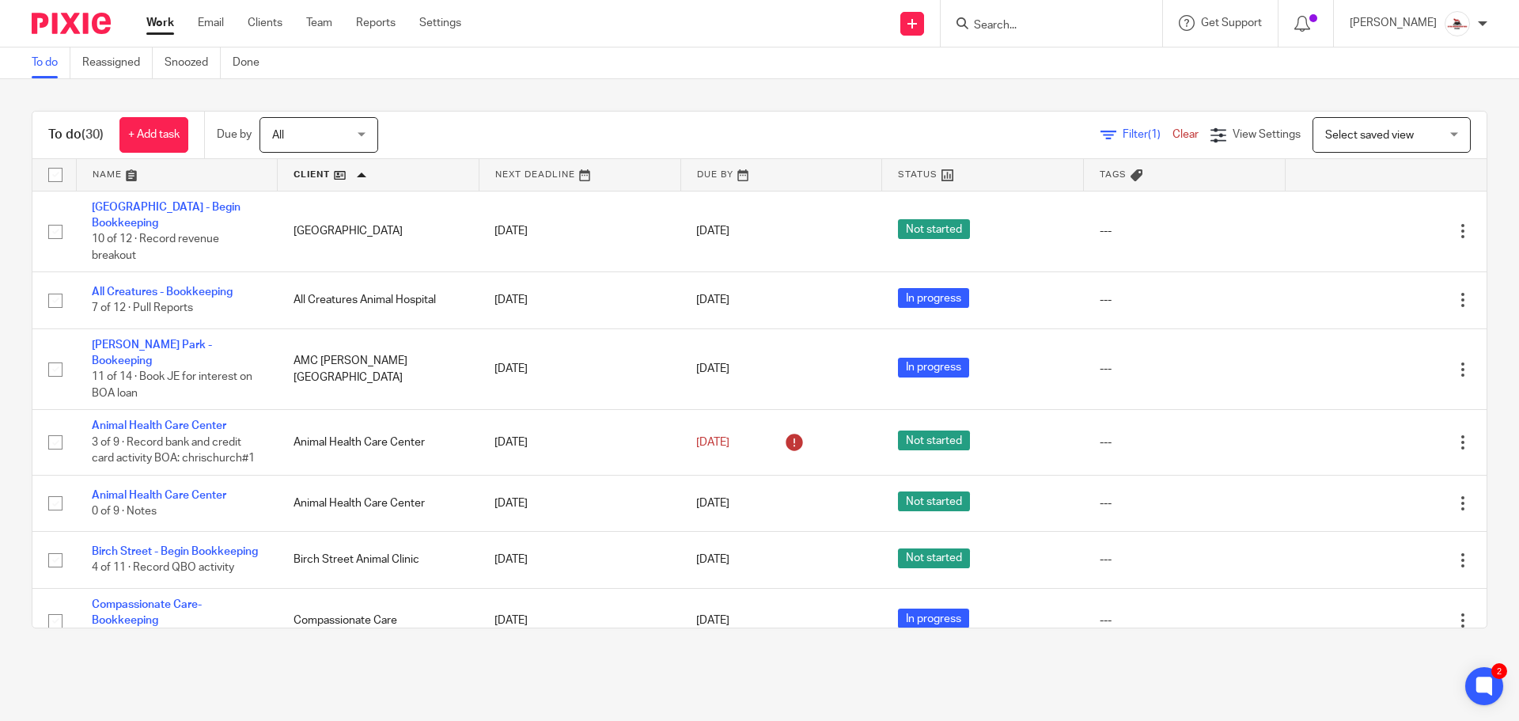
scroll to position [1028, 0]
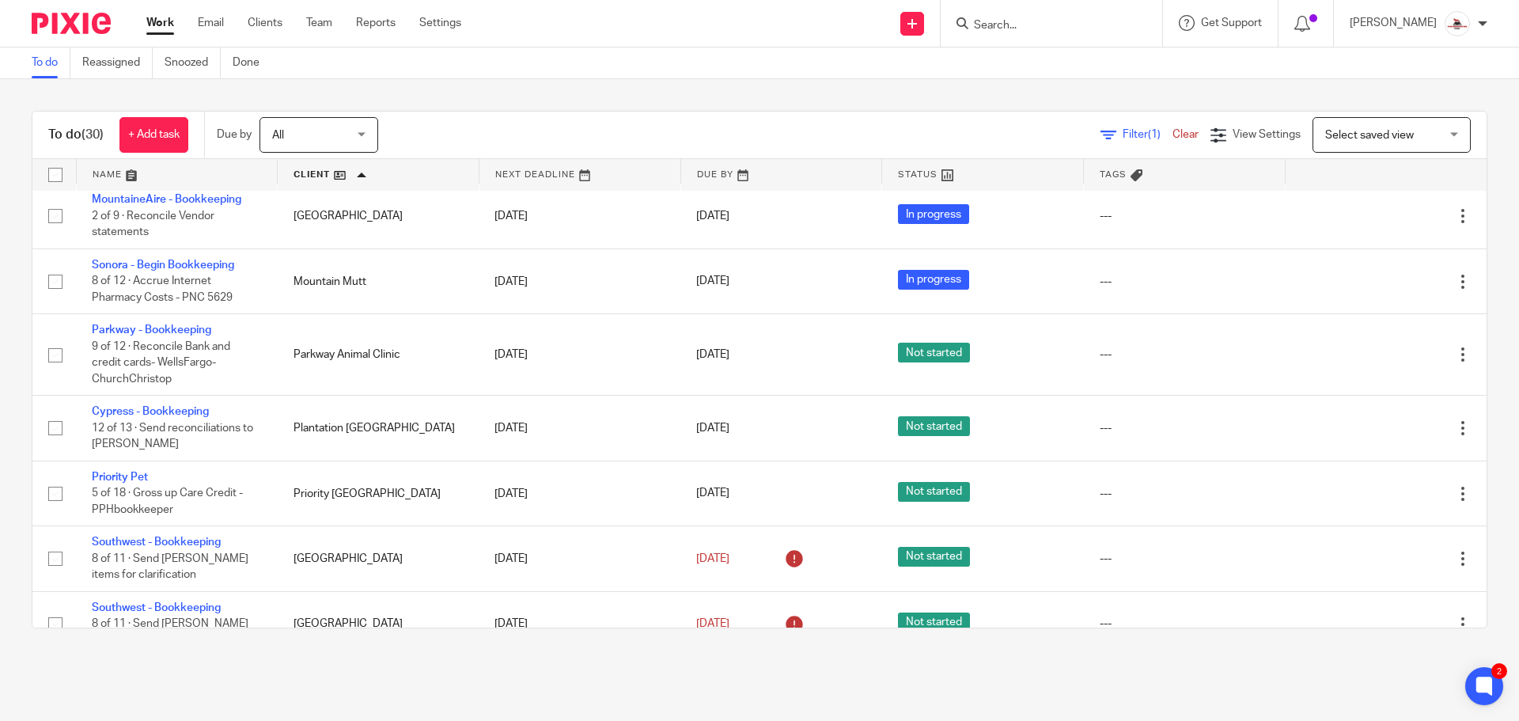
scroll to position [949, 0]
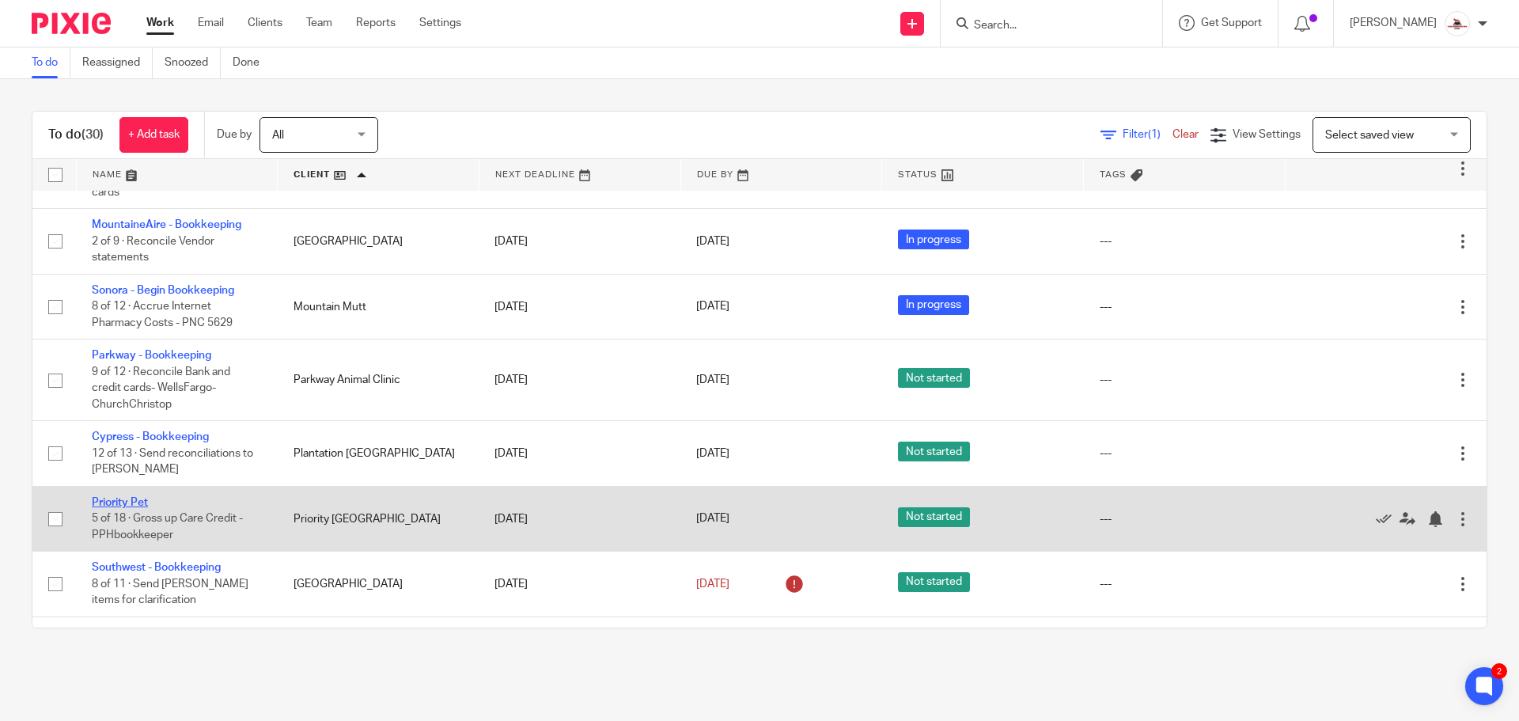
click at [115, 497] on link "Priority Pet" at bounding box center [120, 502] width 56 height 11
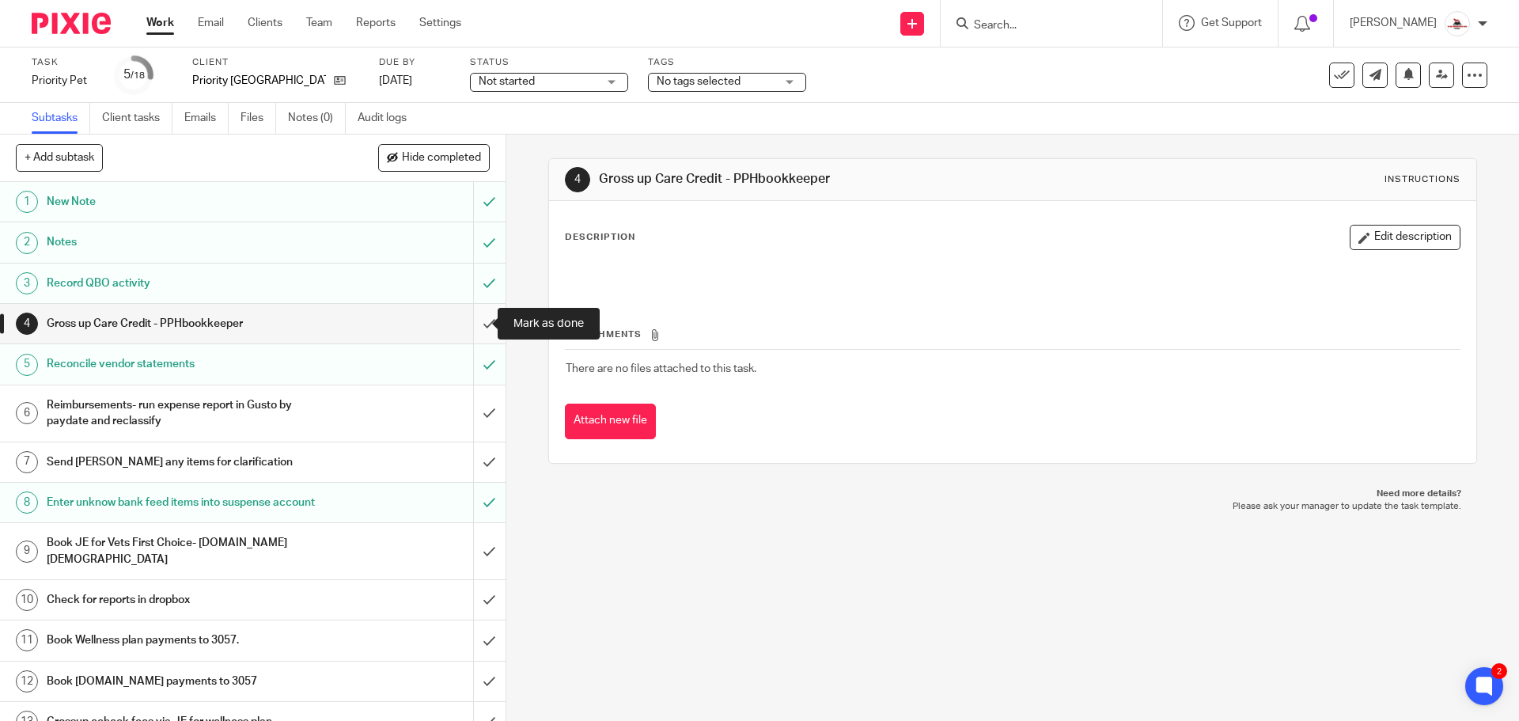
click at [477, 321] on input "submit" at bounding box center [252, 324] width 505 height 40
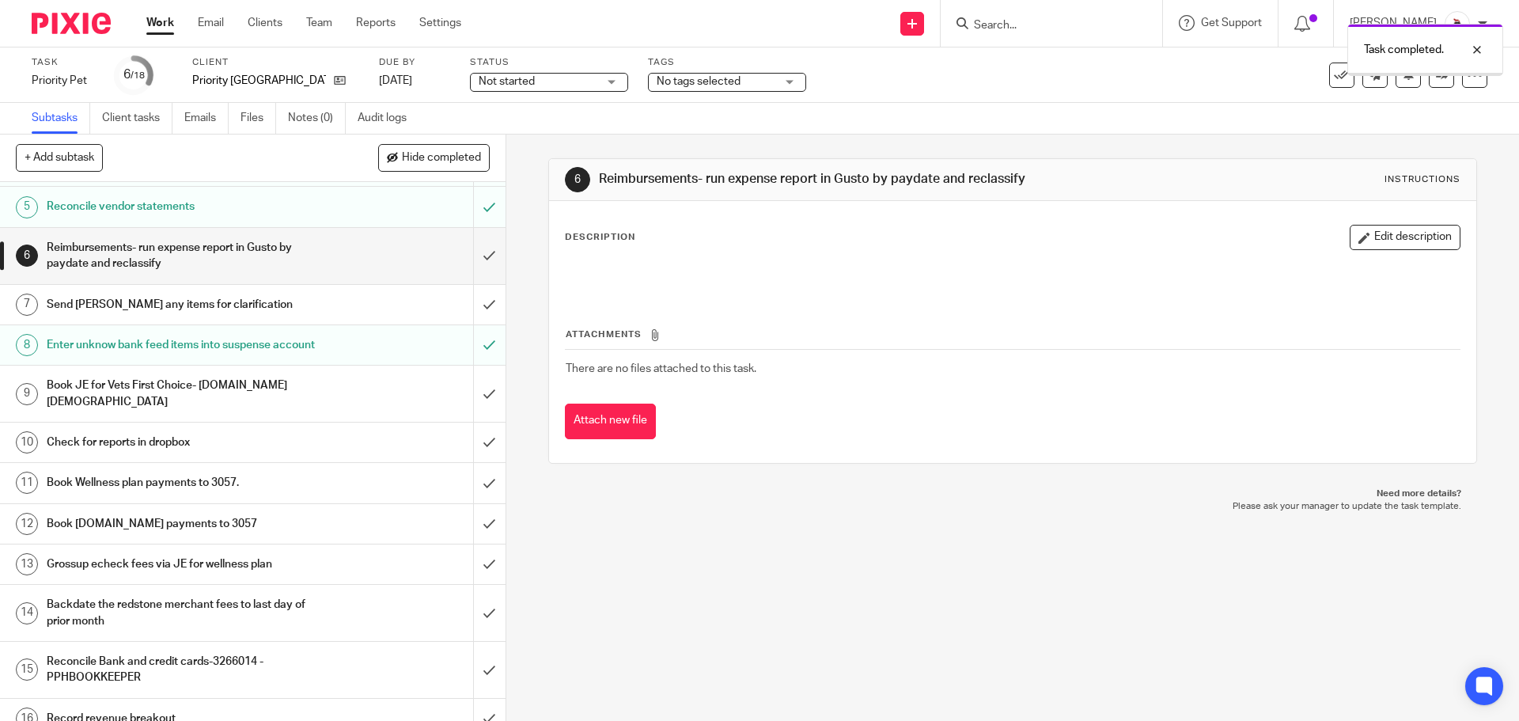
scroll to position [158, 0]
click at [469, 402] on input "submit" at bounding box center [252, 393] width 505 height 56
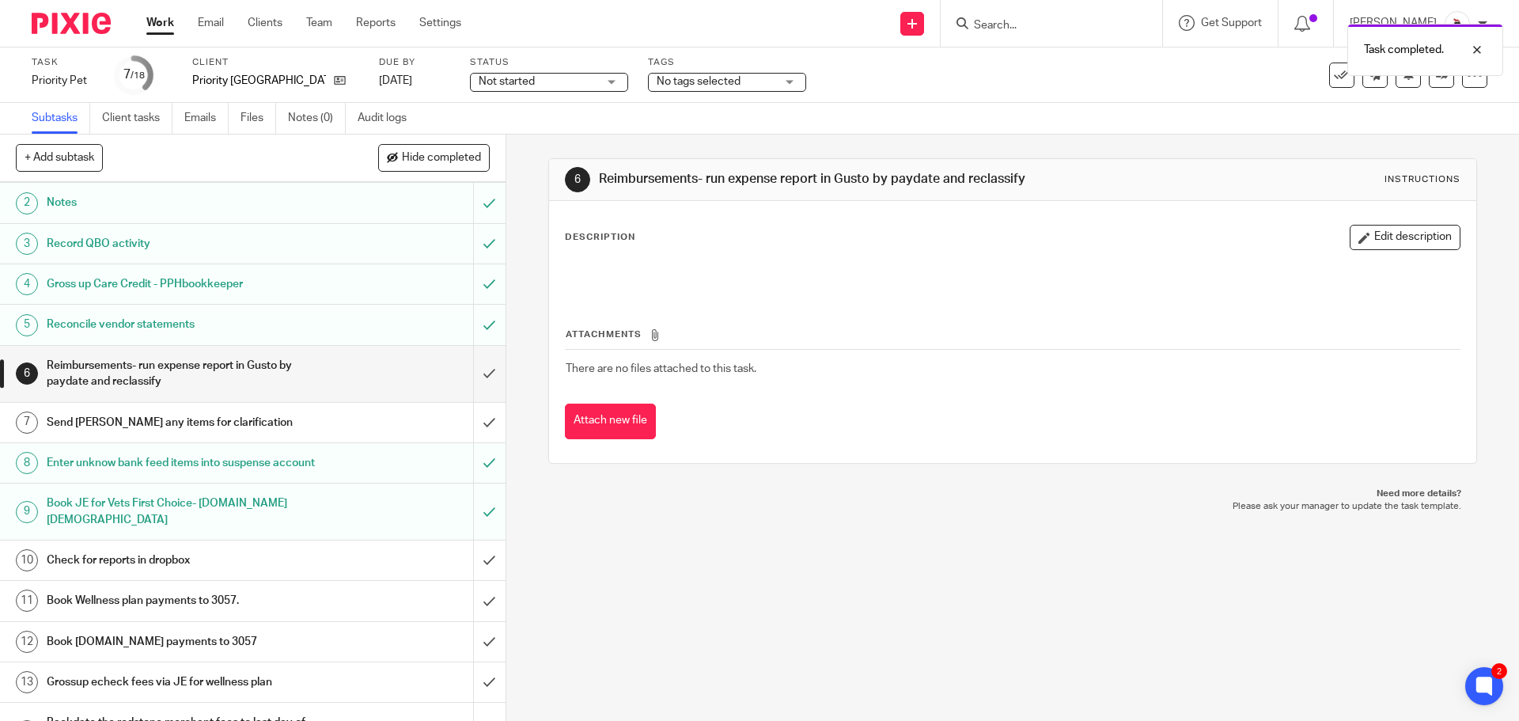
scroll to position [79, 0]
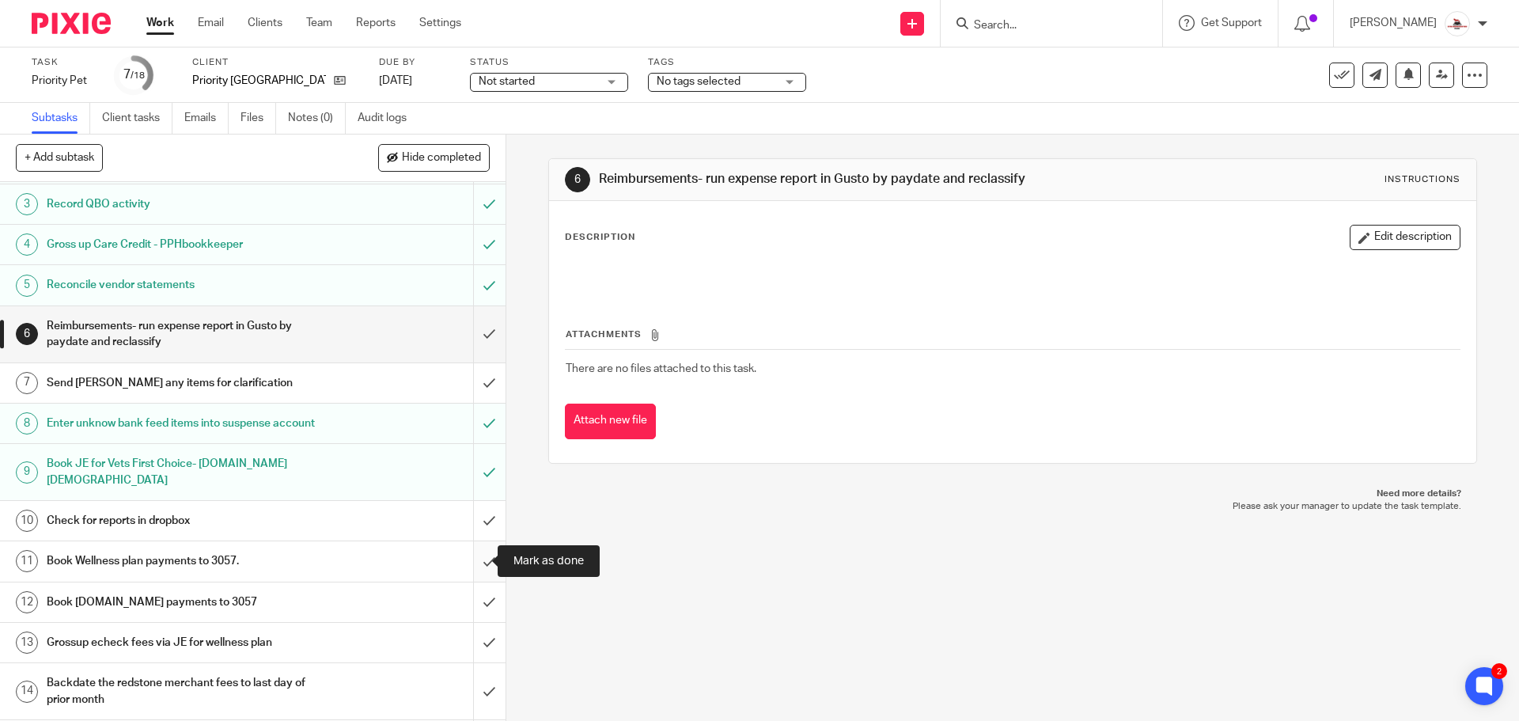
click at [471, 563] on input "submit" at bounding box center [252, 561] width 505 height 40
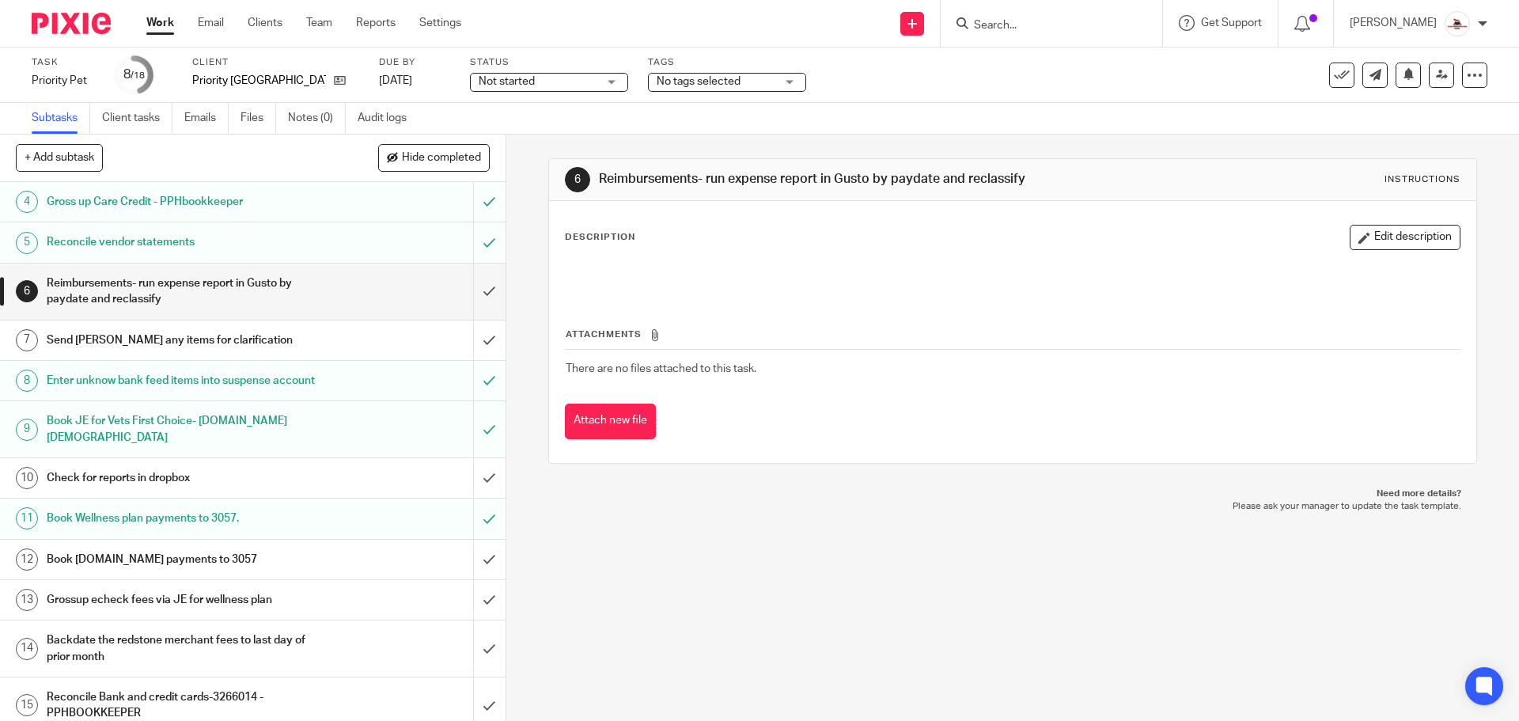
scroll to position [158, 0]
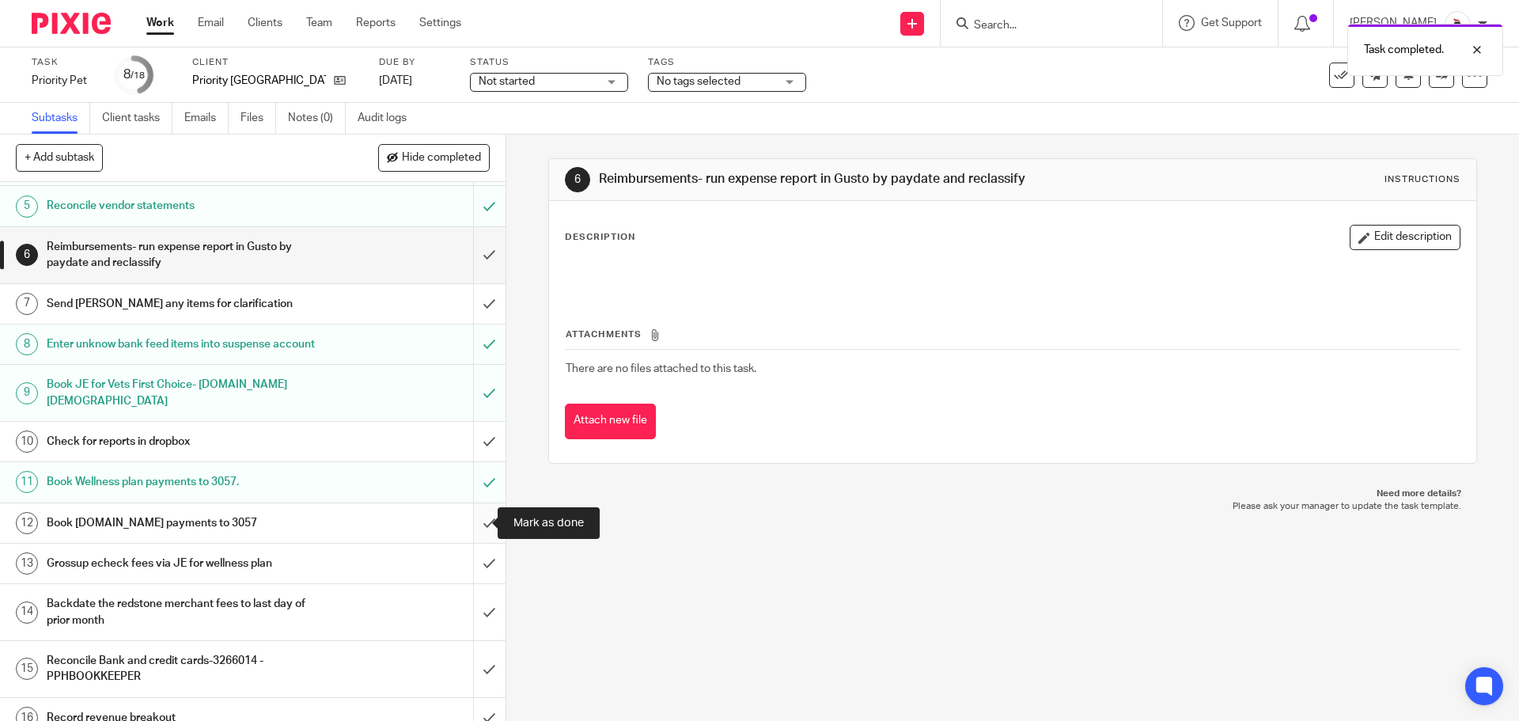
click at [465, 518] on input "submit" at bounding box center [252, 523] width 505 height 40
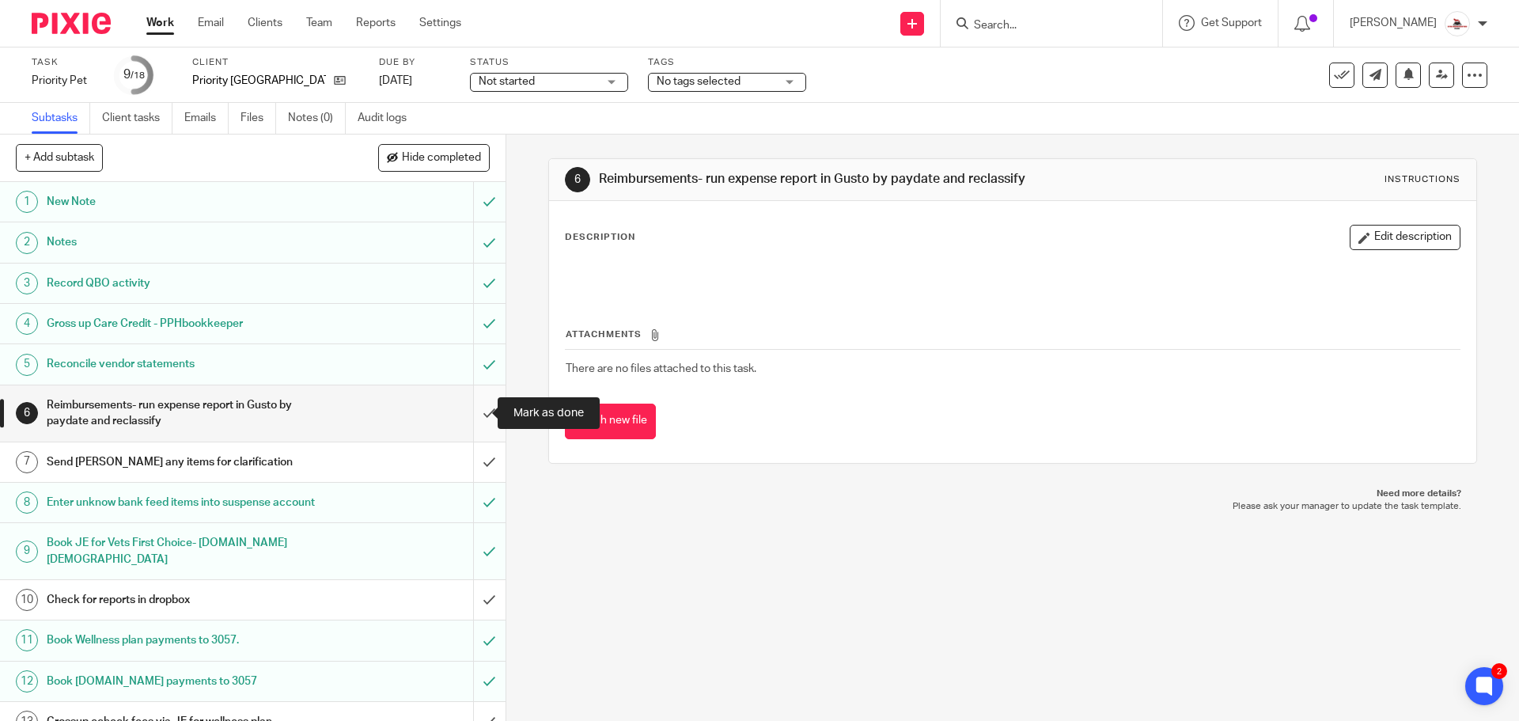
click at [467, 418] on input "submit" at bounding box center [252, 413] width 505 height 56
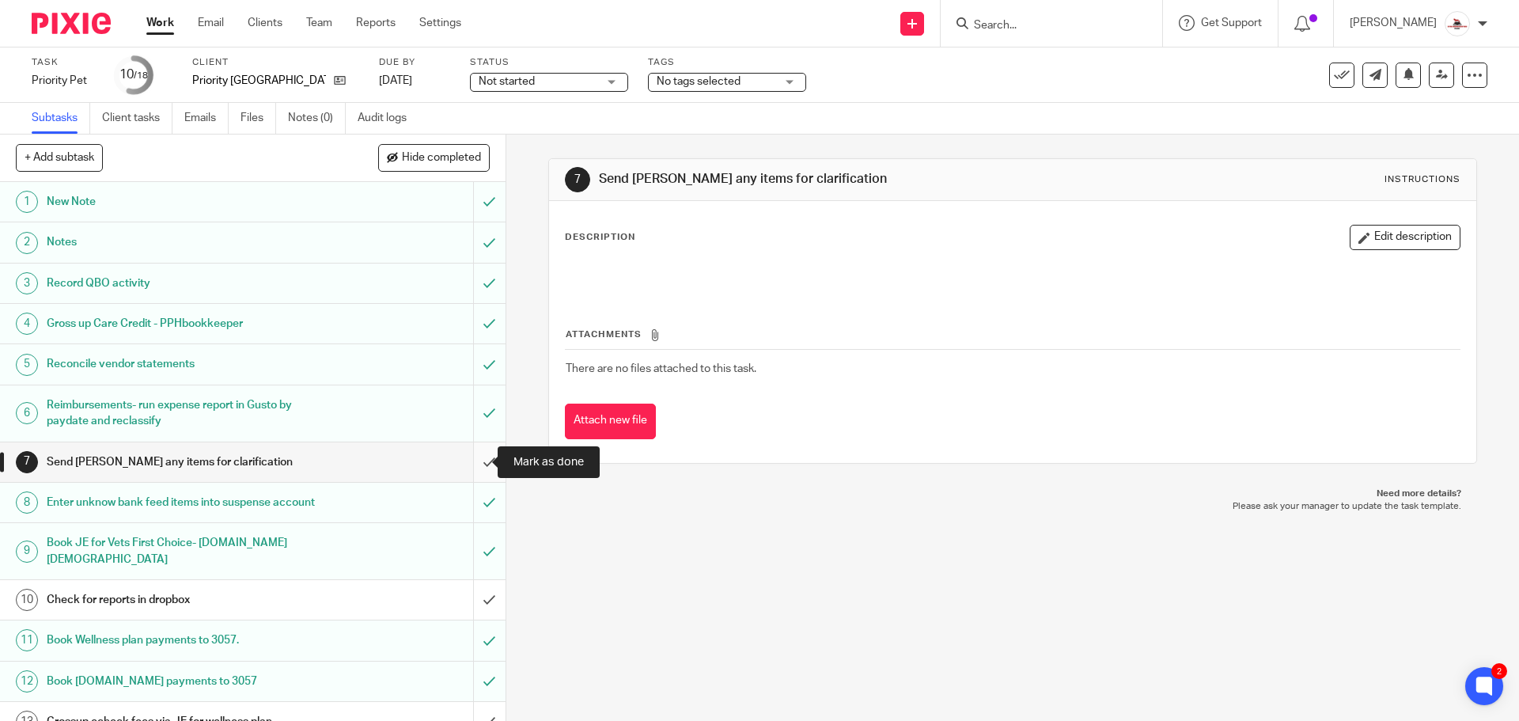
click at [474, 456] on input "submit" at bounding box center [252, 462] width 505 height 40
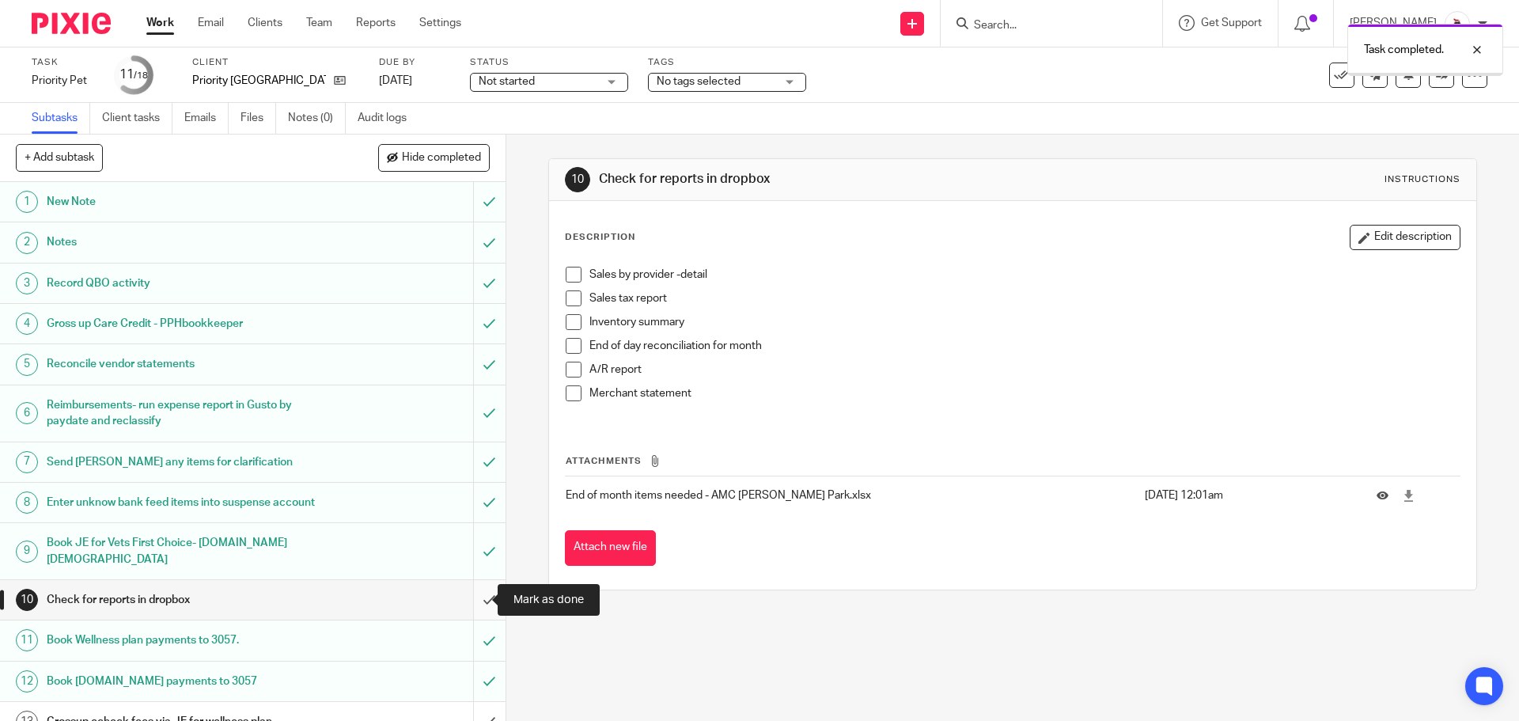
click at [476, 597] on input "submit" at bounding box center [252, 600] width 505 height 40
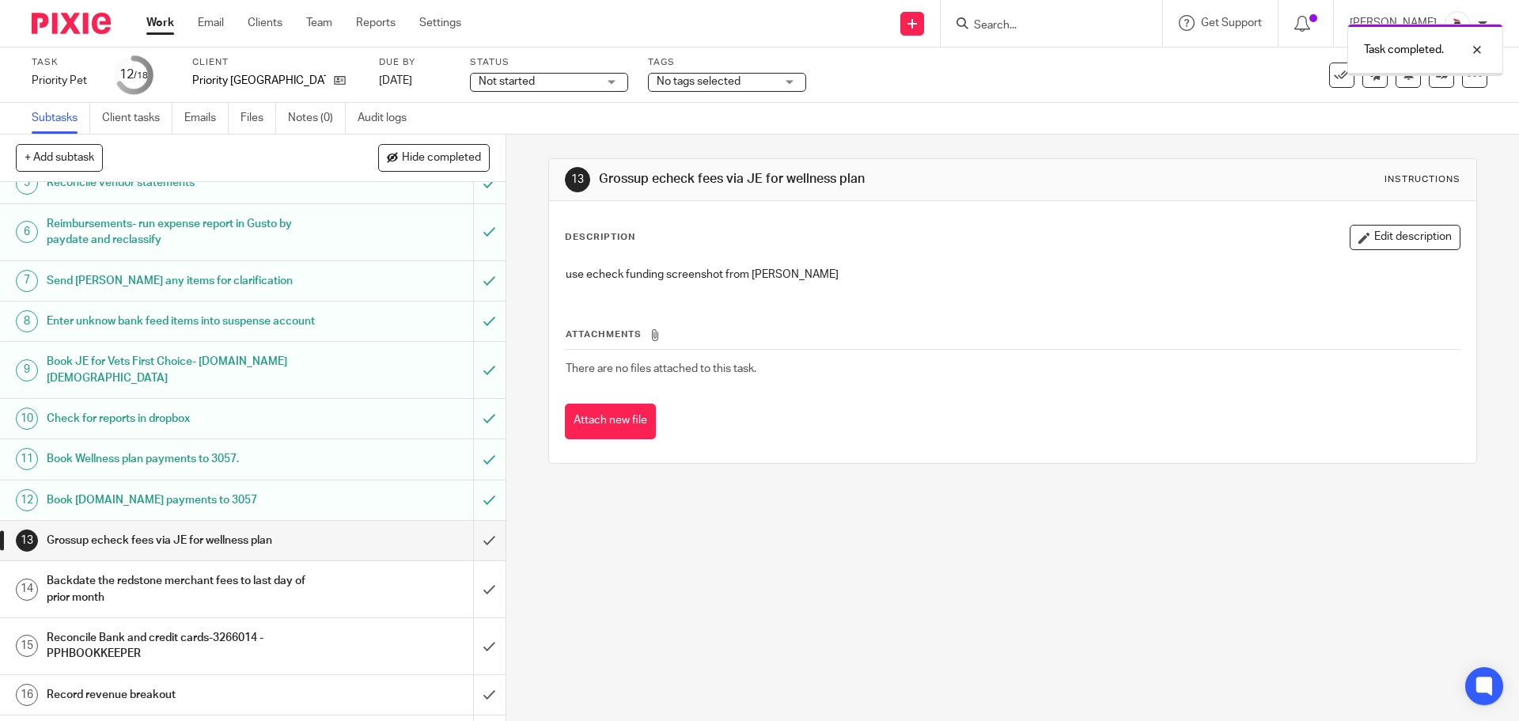
scroll to position [237, 0]
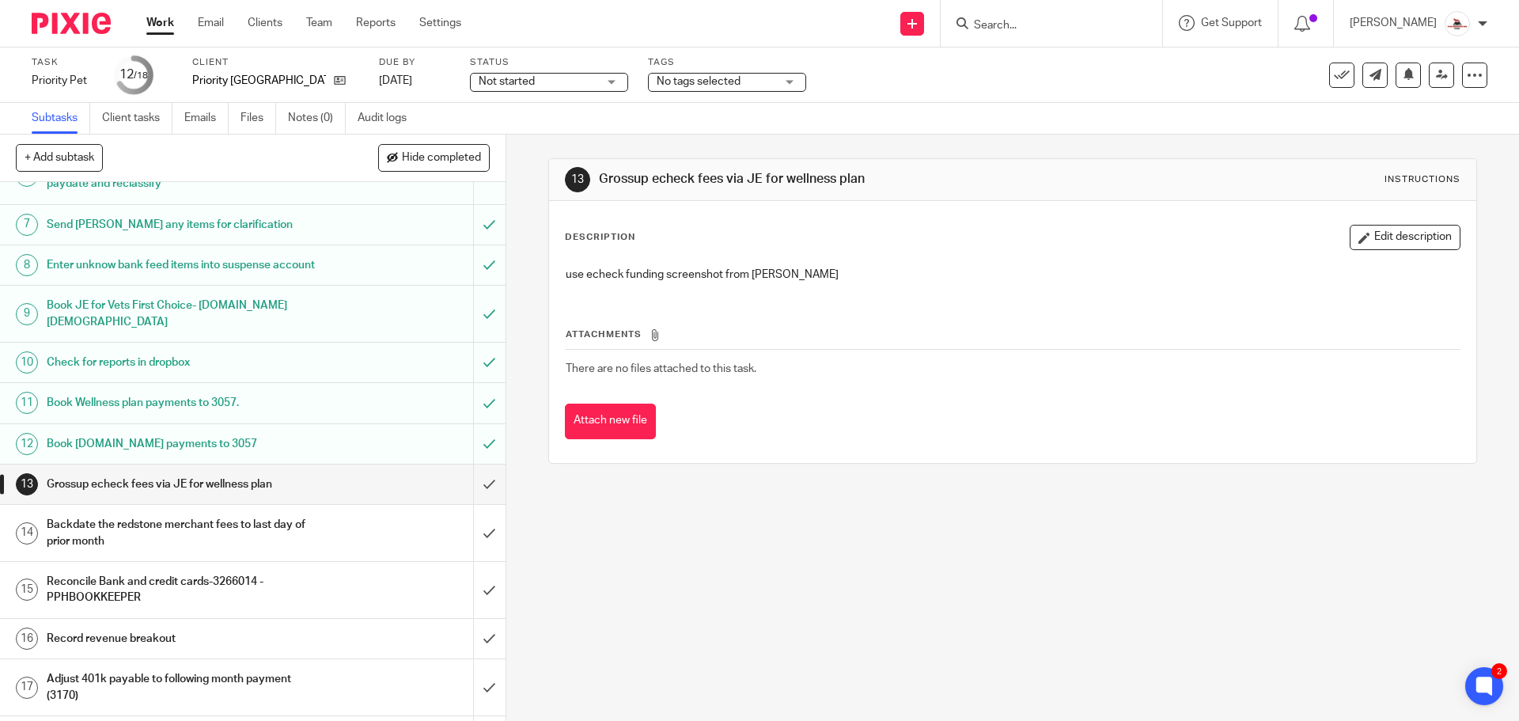
click at [339, 532] on div "Backdate the redstone merchant fees to last day of prior month" at bounding box center [252, 533] width 410 height 40
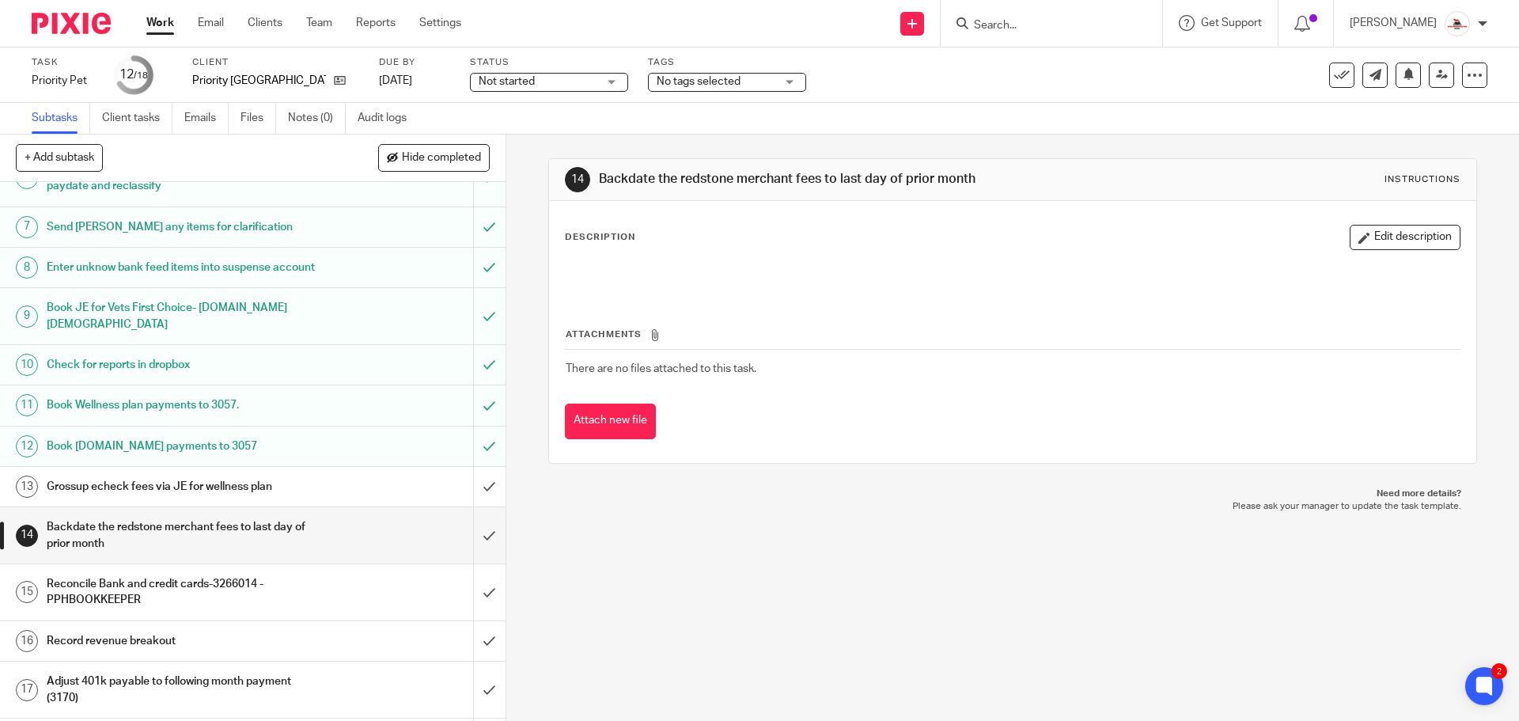
scroll to position [237, 0]
click at [464, 528] on input "submit" at bounding box center [252, 533] width 505 height 56
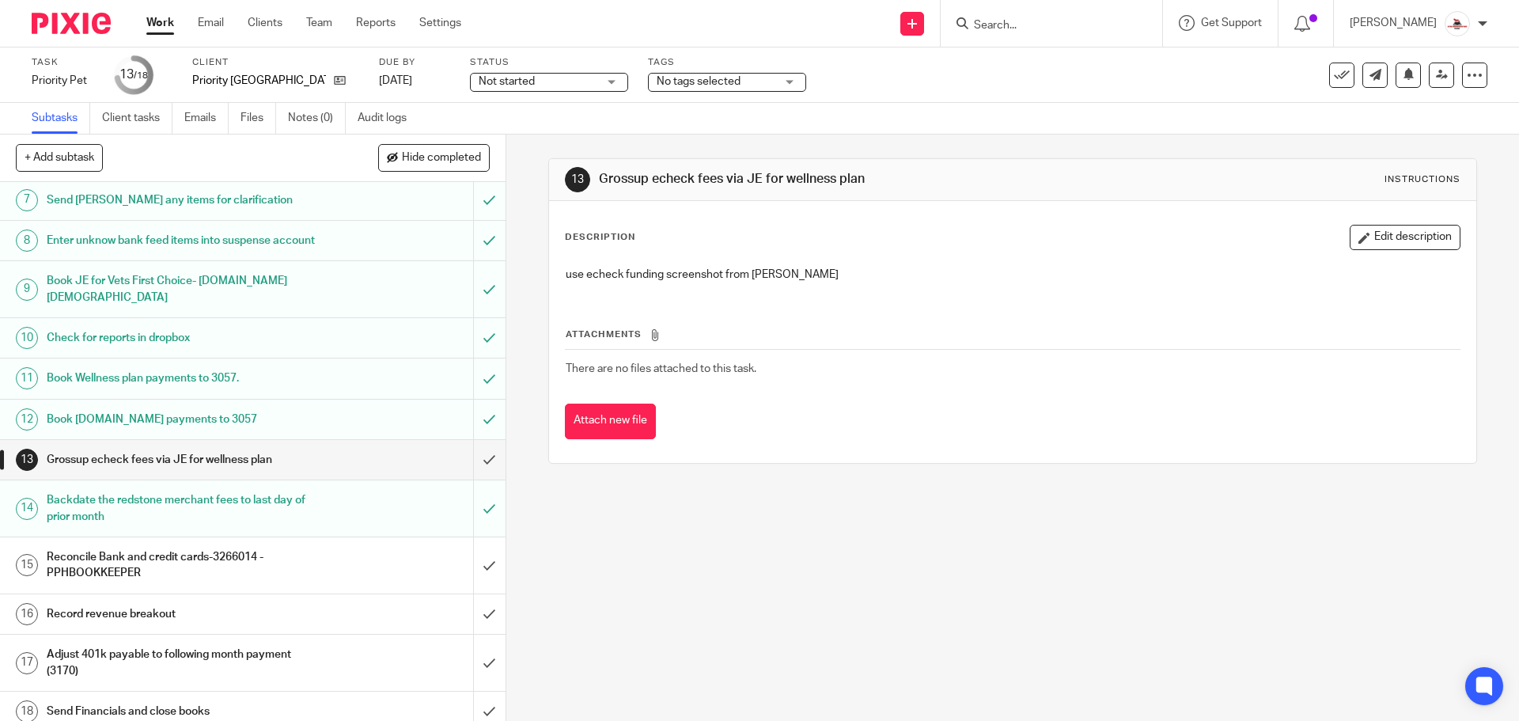
scroll to position [273, 0]
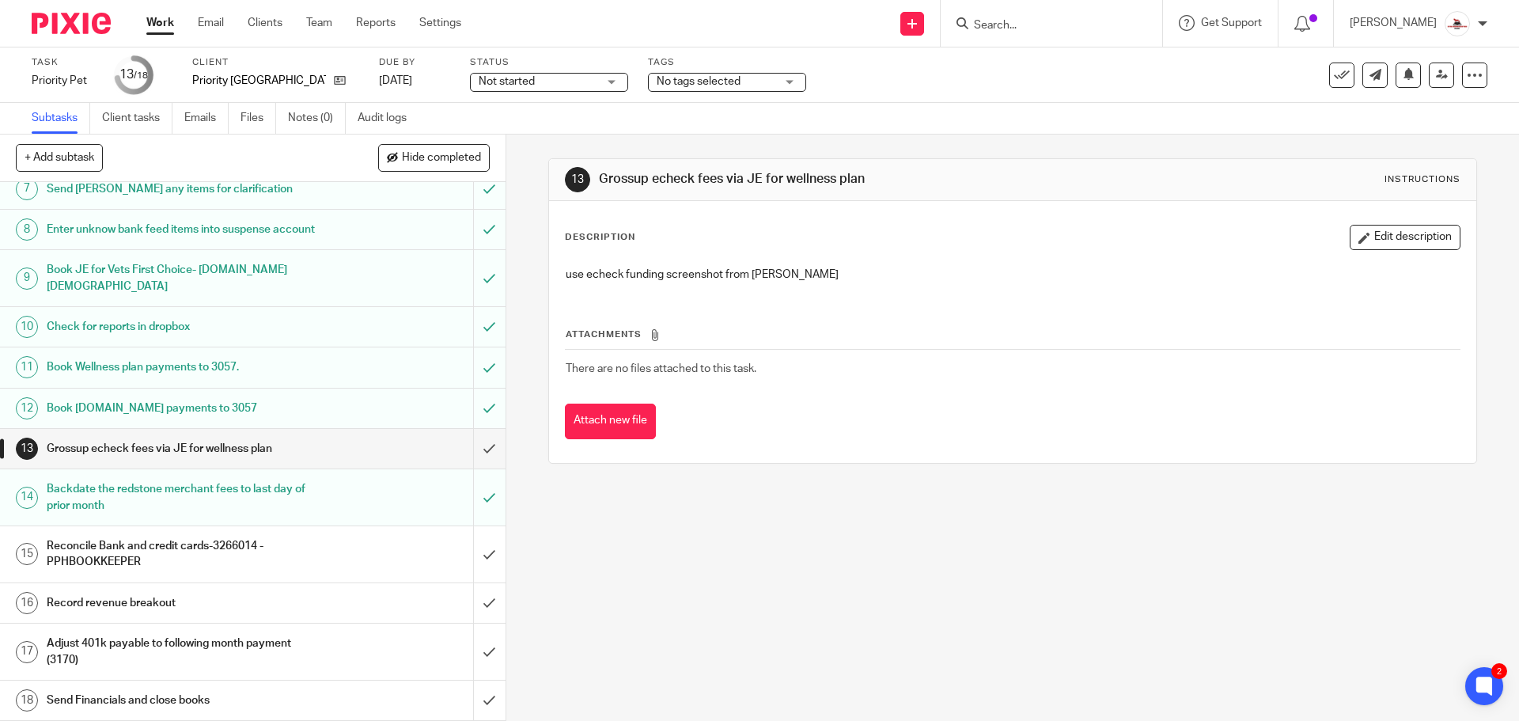
click at [346, 561] on div "Reconcile Bank and credit cards-3266014 - PPHBOOKKEEPER" at bounding box center [252, 554] width 410 height 40
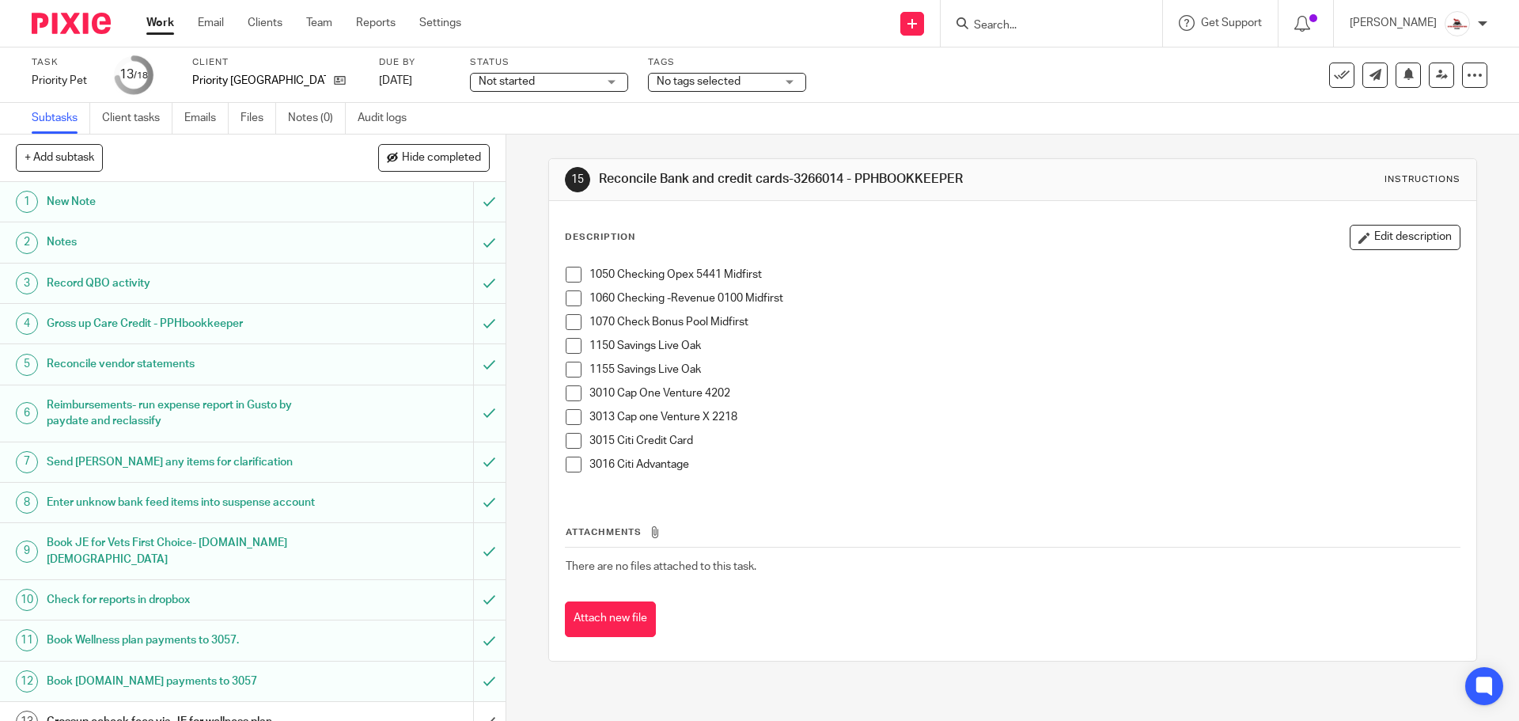
click at [573, 350] on span at bounding box center [573, 346] width 16 height 16
click at [569, 371] on span at bounding box center [573, 369] width 16 height 16
click at [570, 320] on span at bounding box center [573, 322] width 16 height 16
click at [566, 293] on span at bounding box center [573, 298] width 16 height 16
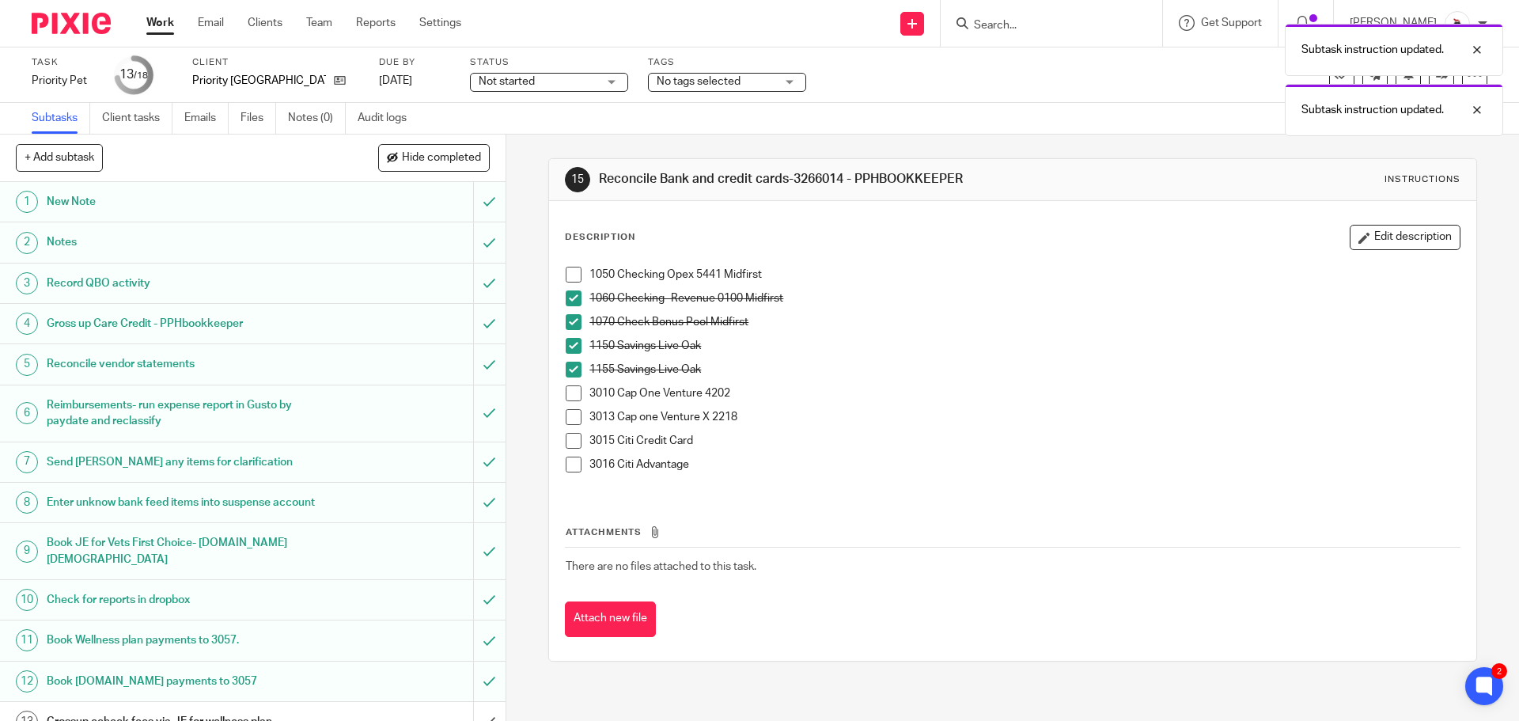
click at [570, 270] on span at bounding box center [573, 275] width 16 height 16
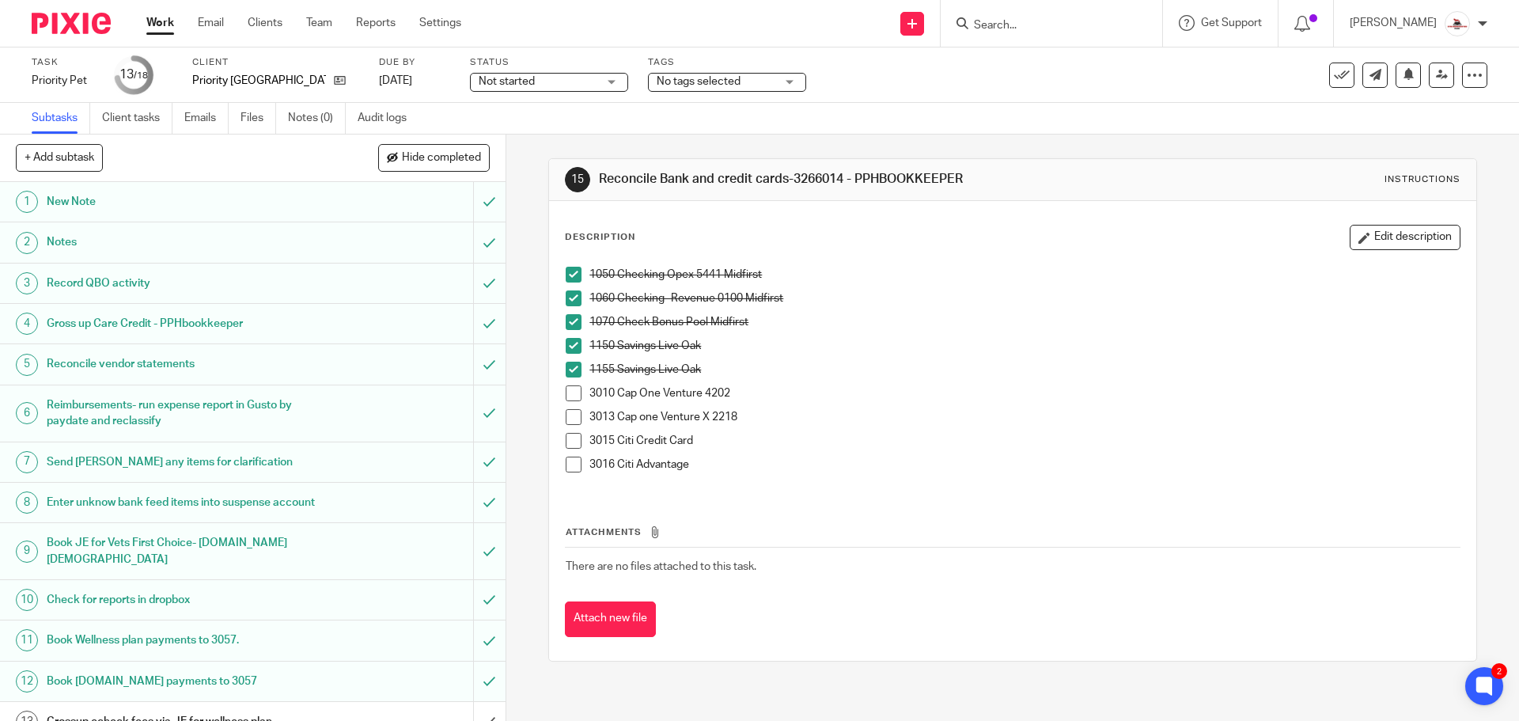
click at [565, 396] on span at bounding box center [573, 393] width 16 height 16
click at [565, 418] on span at bounding box center [573, 417] width 16 height 16
click at [568, 444] on span at bounding box center [573, 441] width 16 height 16
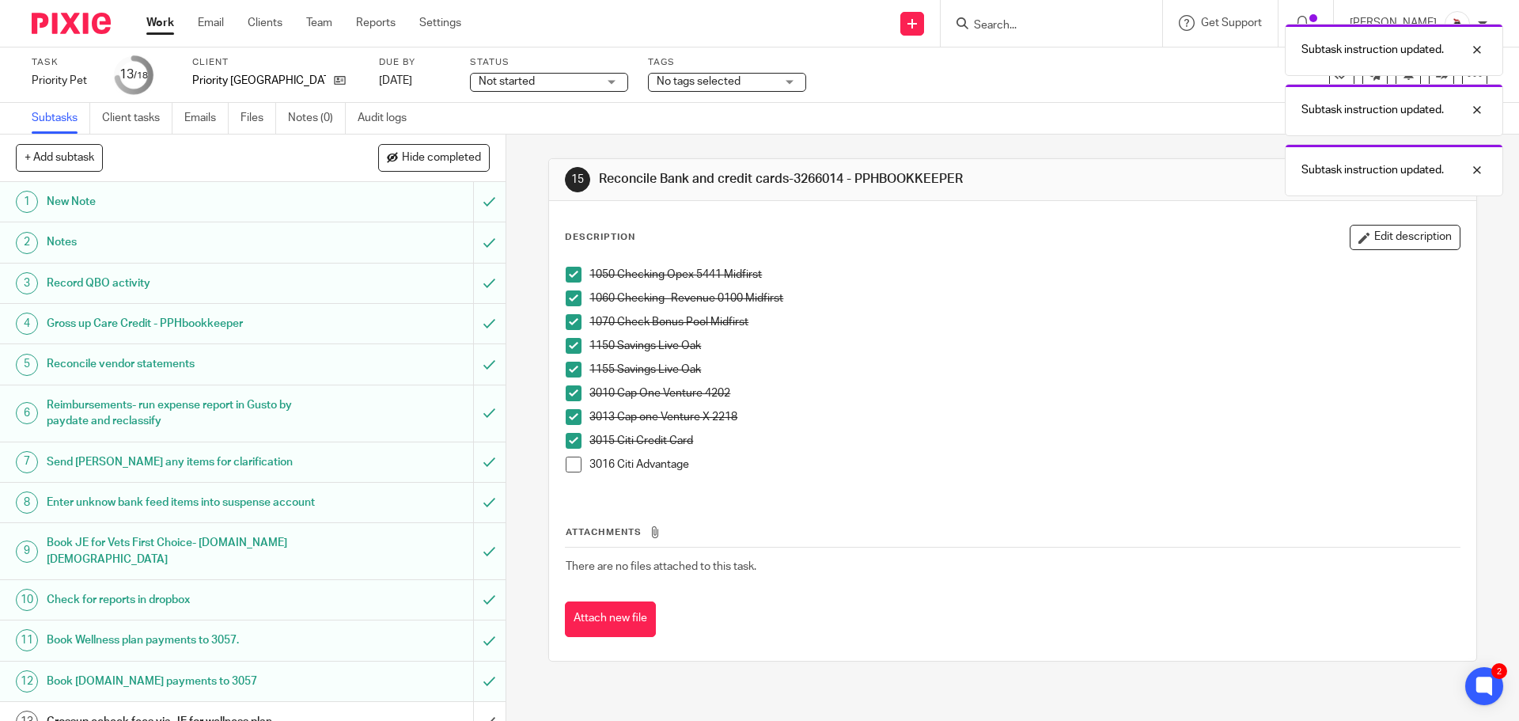
click at [571, 462] on span at bounding box center [573, 464] width 16 height 16
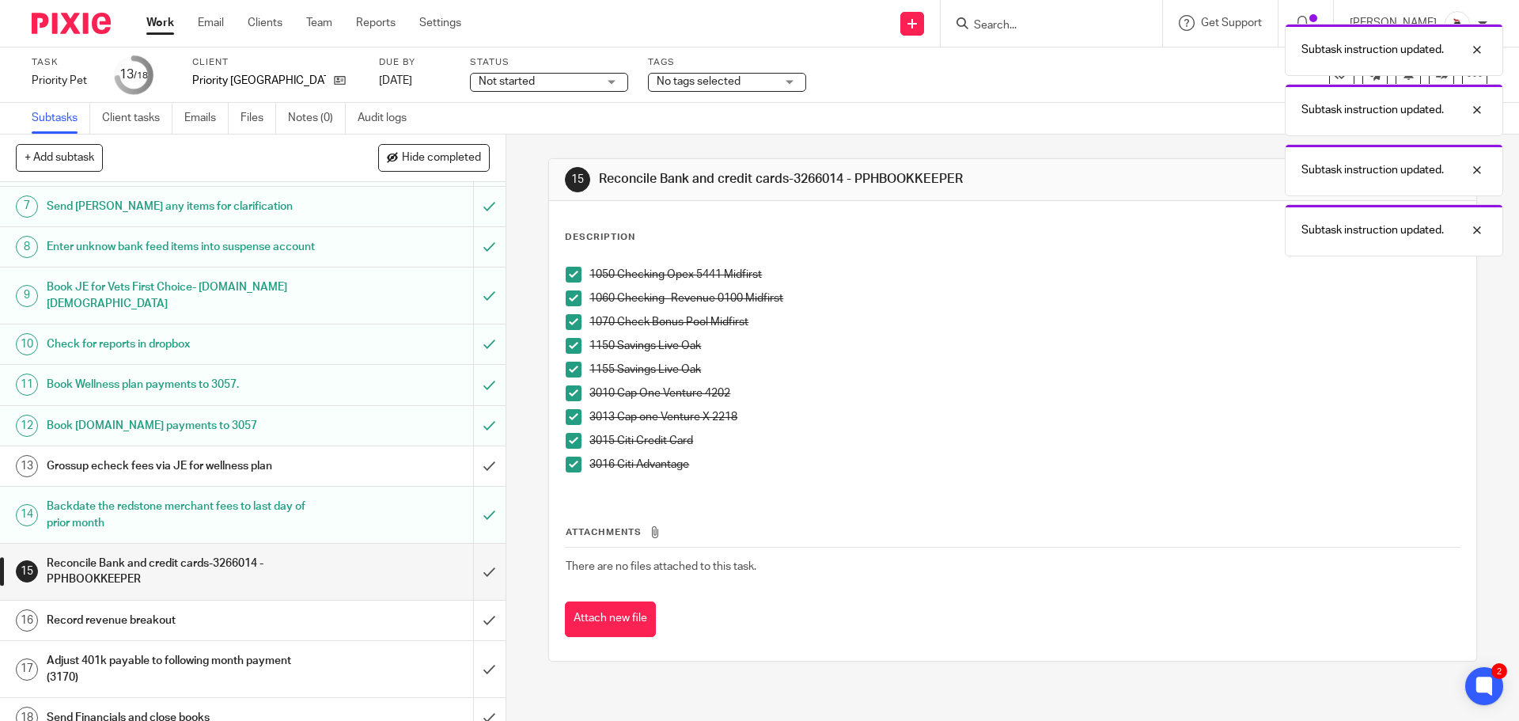
scroll to position [273, 0]
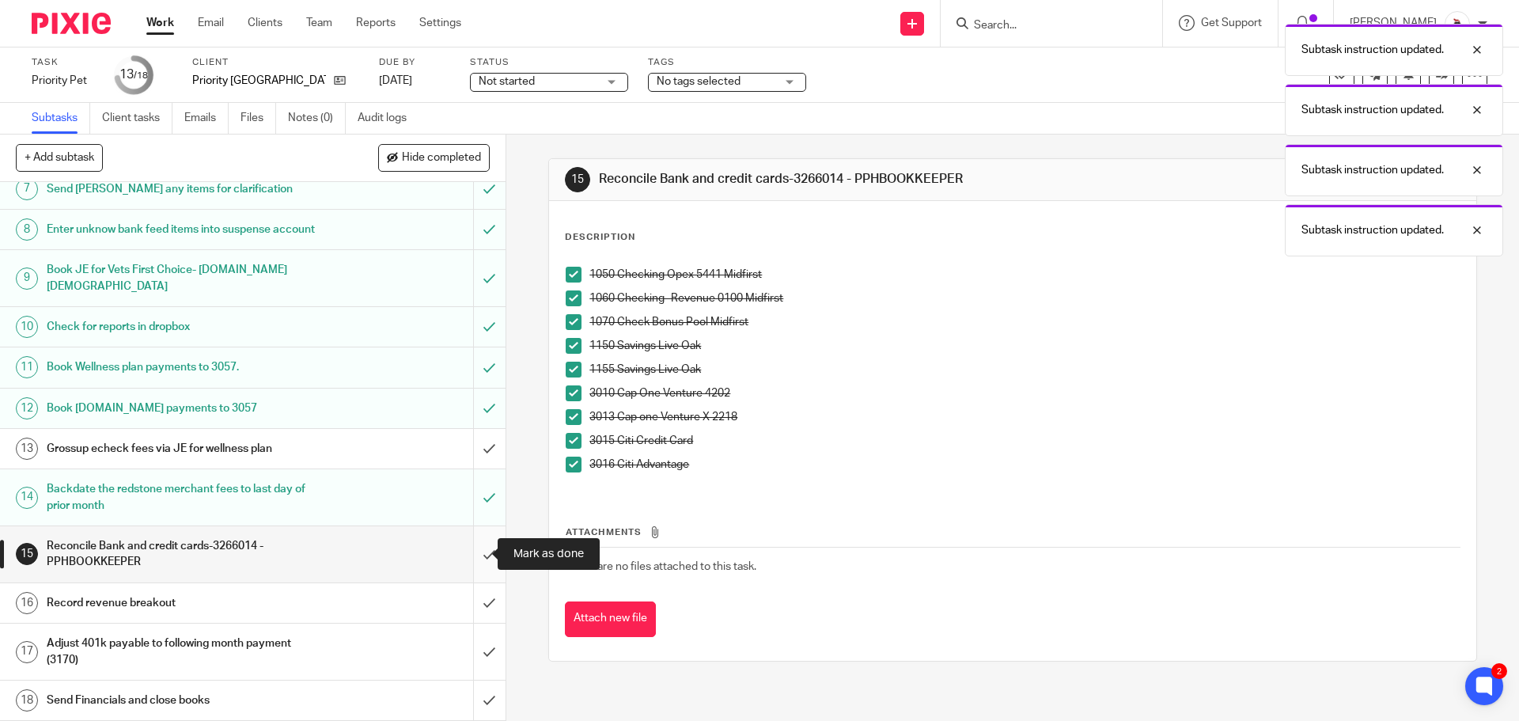
click at [476, 552] on input "submit" at bounding box center [252, 554] width 505 height 56
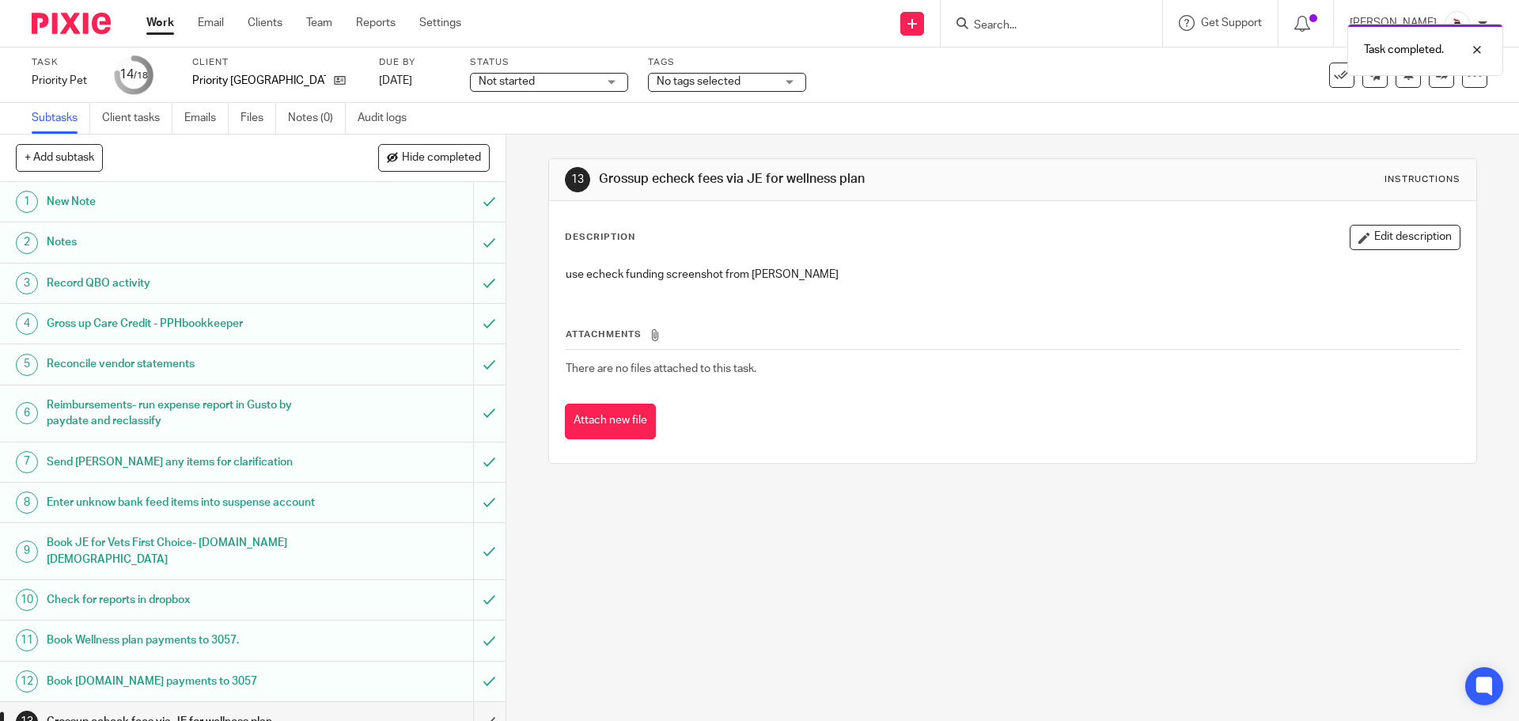
click at [157, 21] on link "Work" at bounding box center [160, 23] width 28 height 16
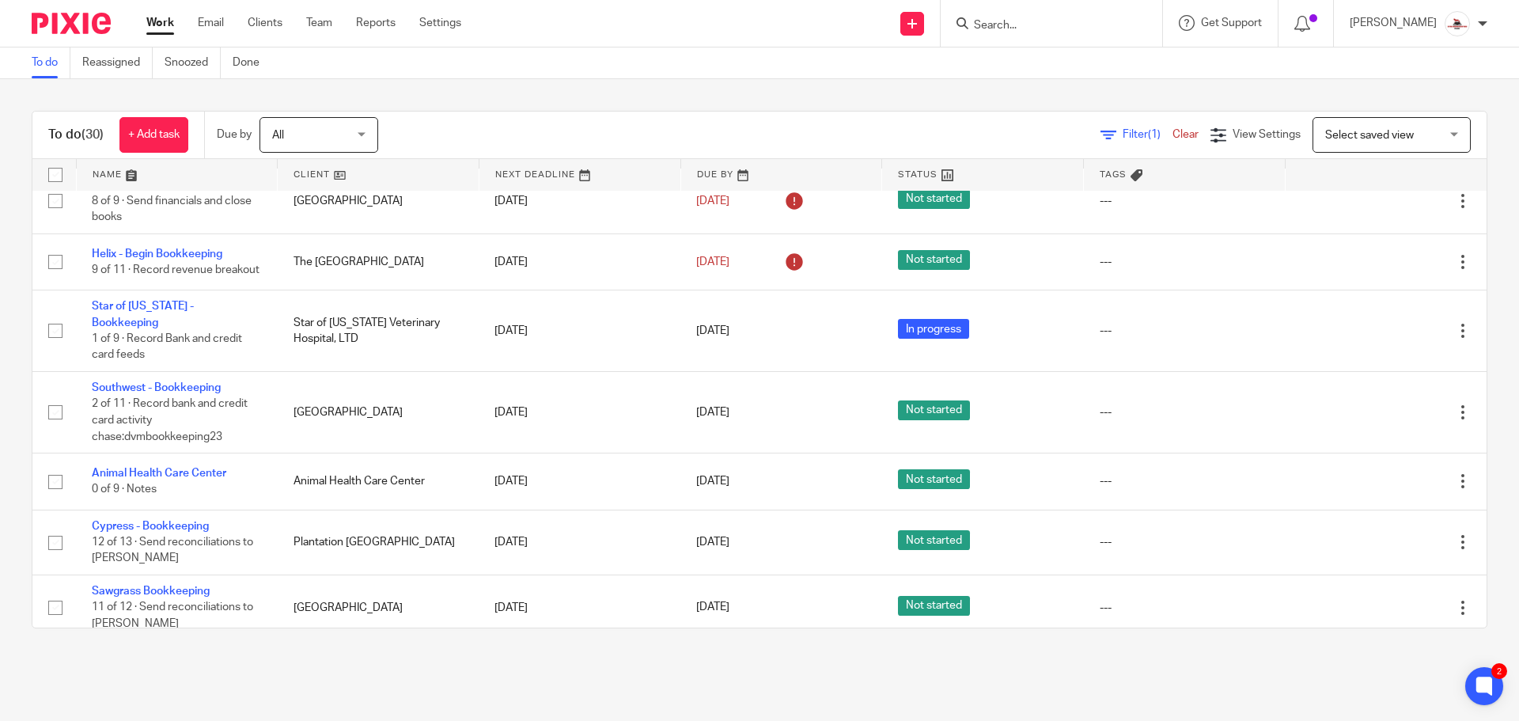
scroll to position [316, 0]
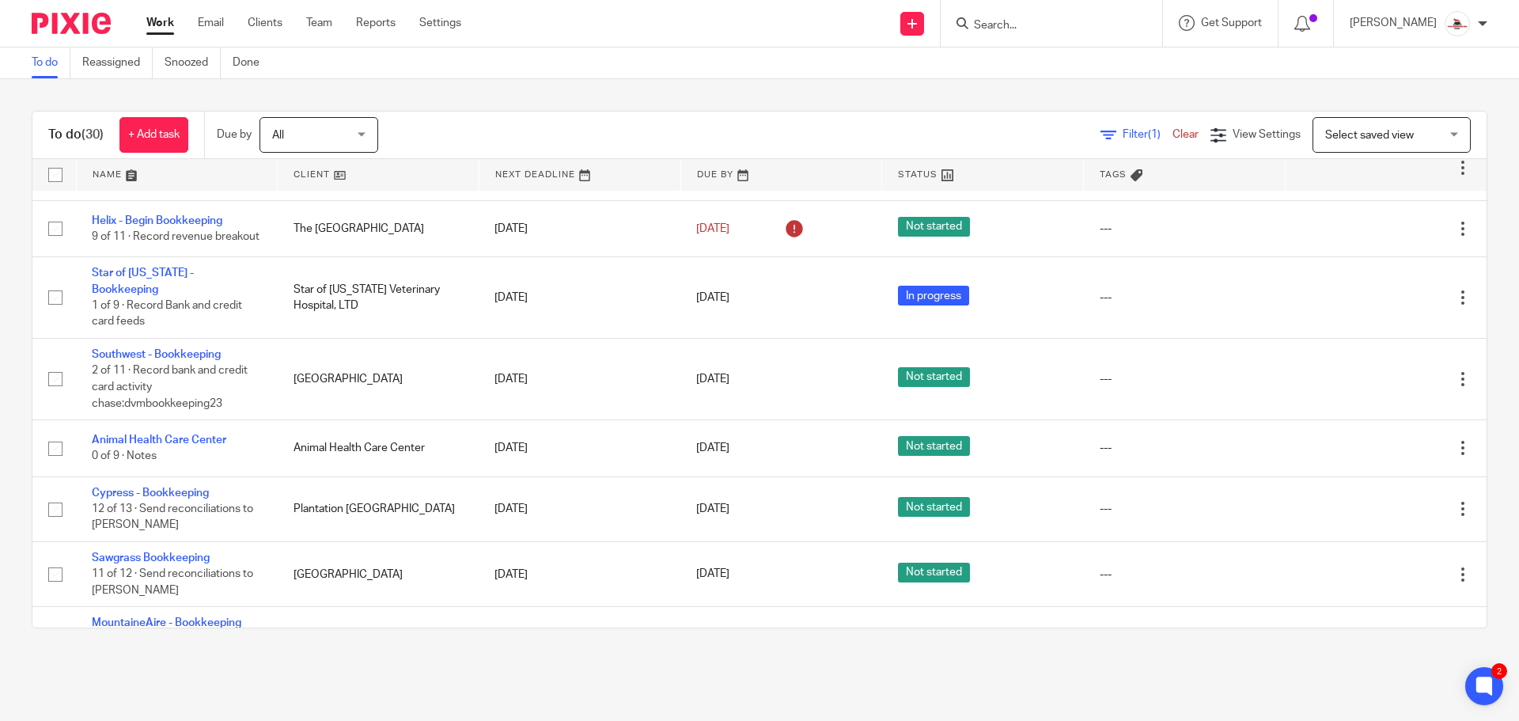
click at [308, 170] on link at bounding box center [378, 175] width 201 height 32
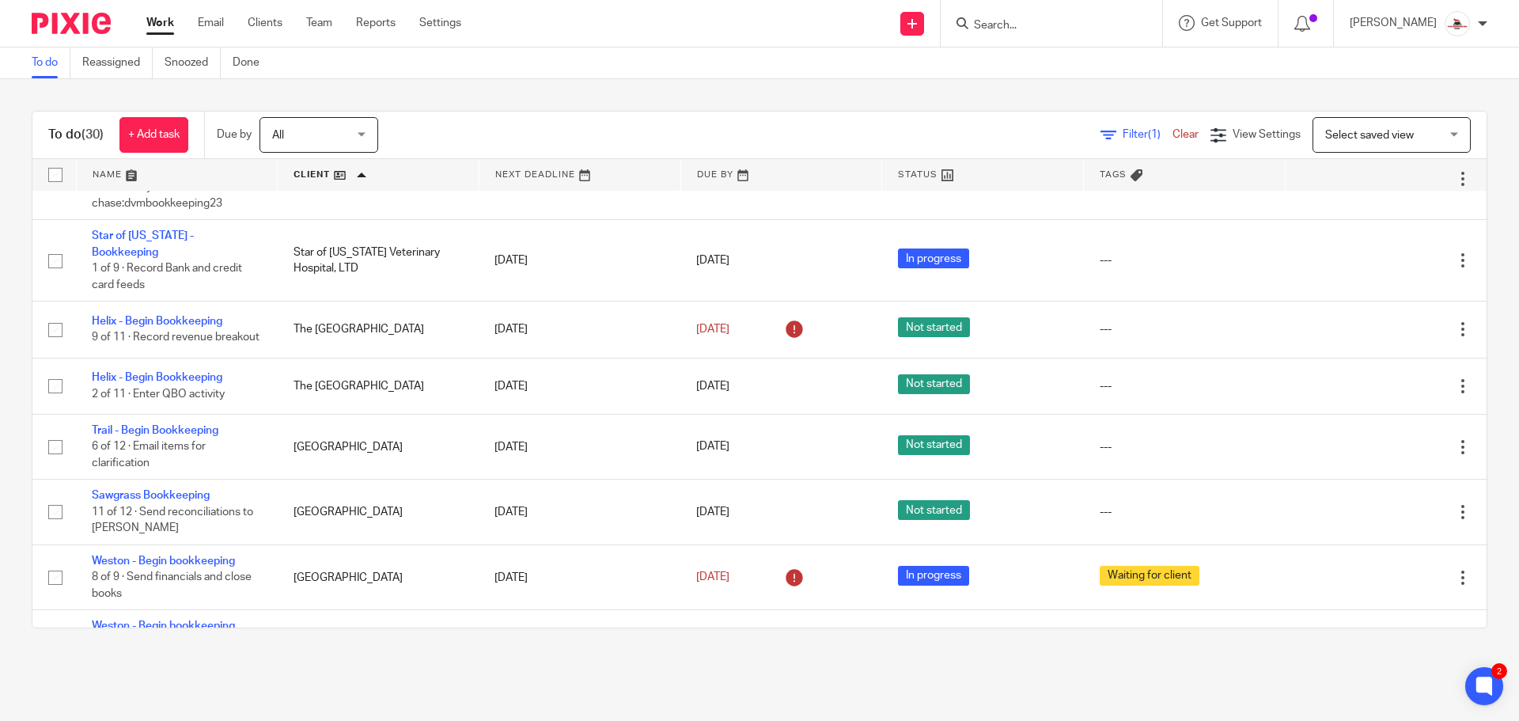
scroll to position [1503, 0]
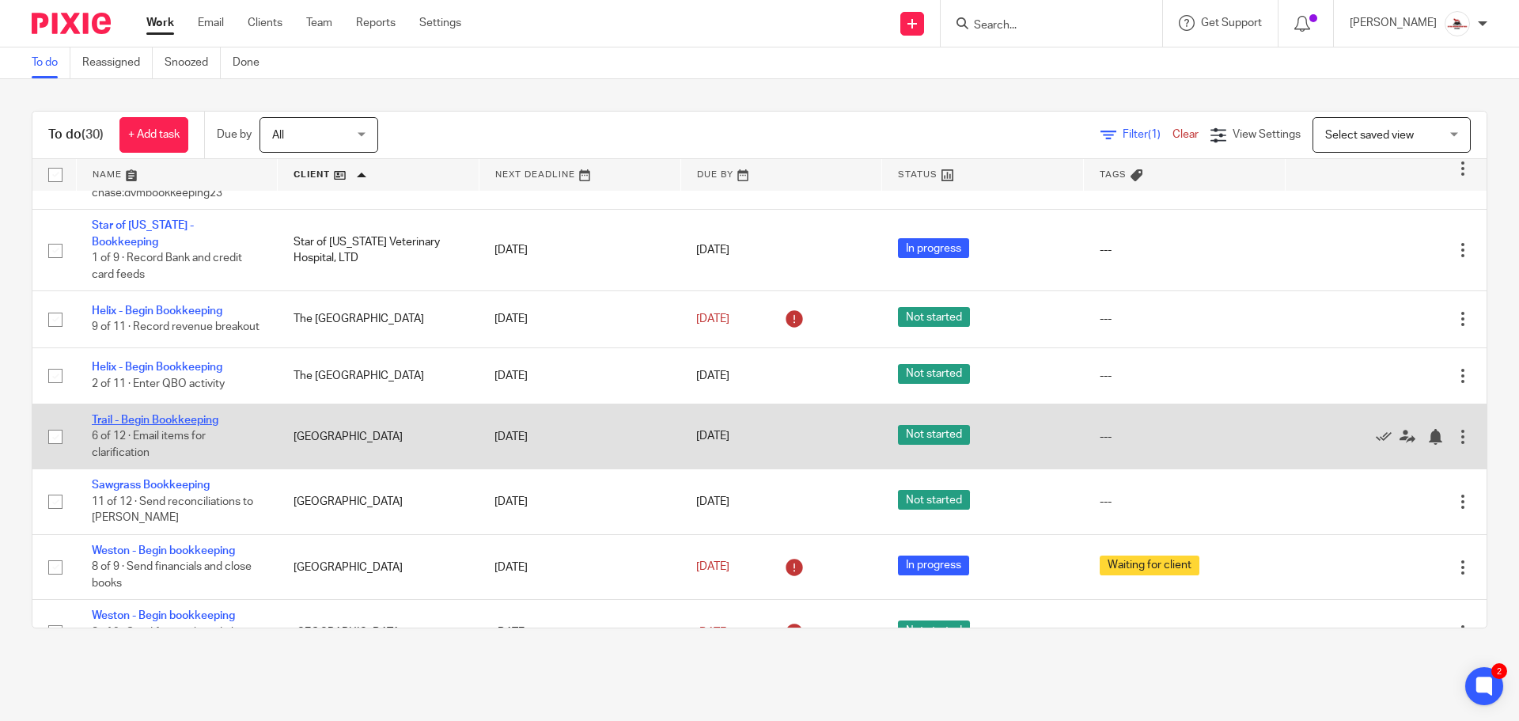
click at [153, 414] on link "Trail - Begin Bookkeeping" at bounding box center [155, 419] width 127 height 11
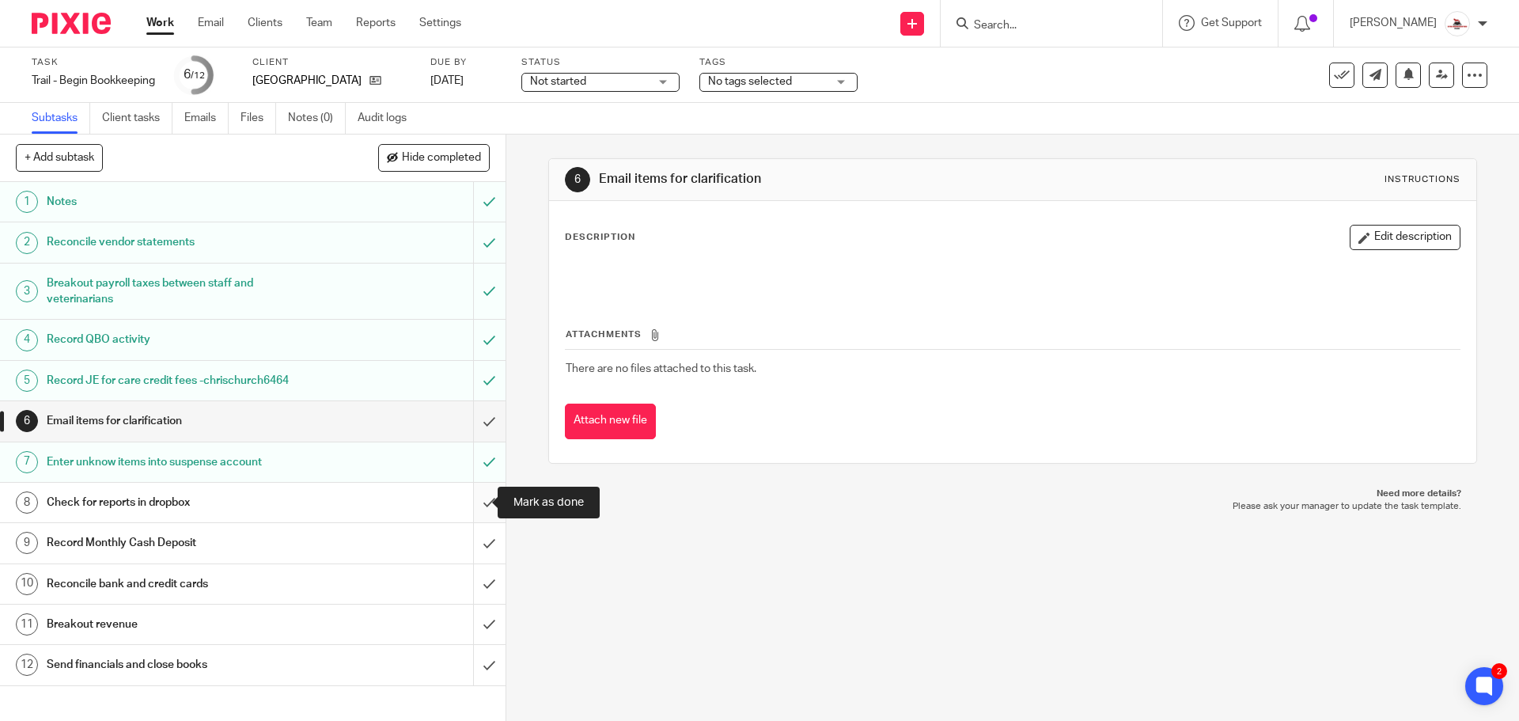
click at [464, 503] on input "submit" at bounding box center [252, 502] width 505 height 40
click at [470, 537] on input "submit" at bounding box center [252, 543] width 505 height 40
click at [278, 582] on h1 "Reconcile bank and credit cards" at bounding box center [184, 584] width 274 height 24
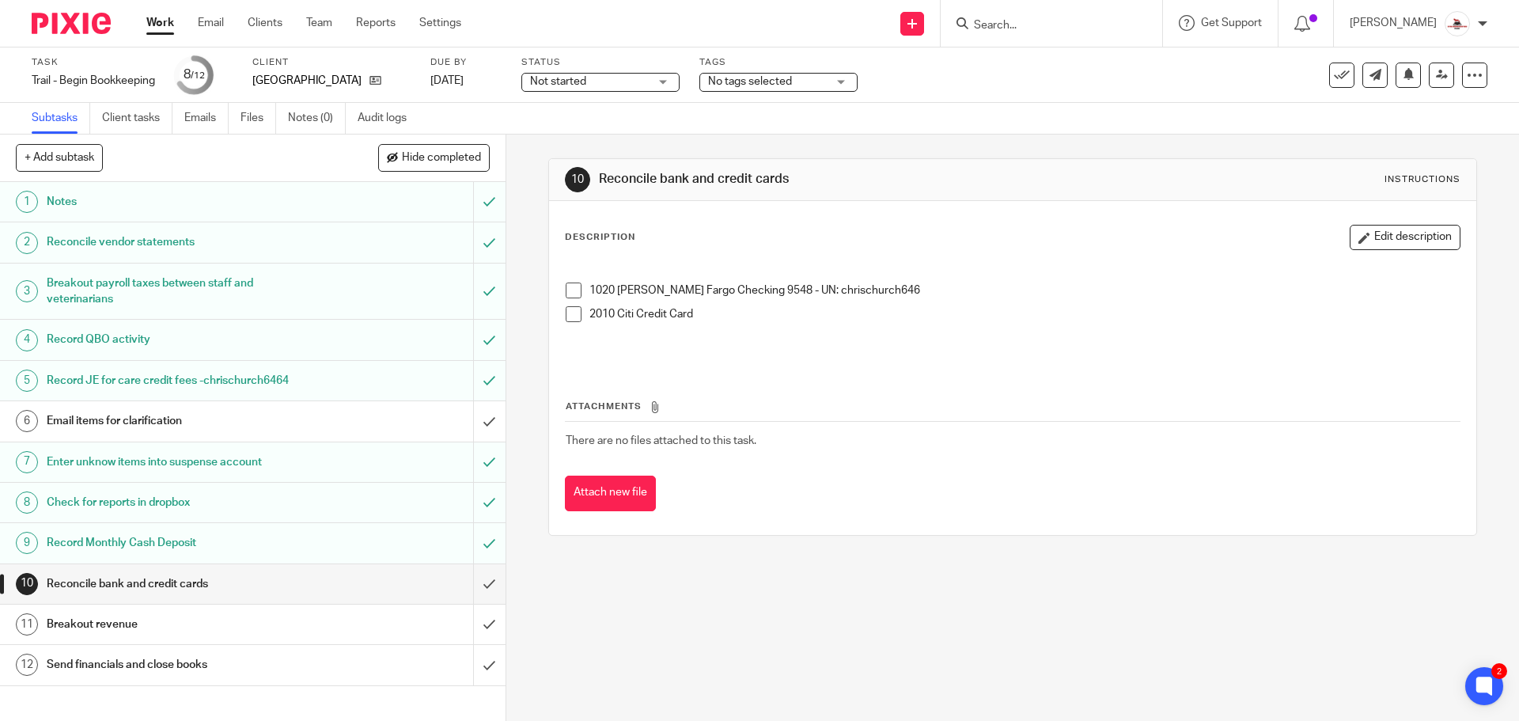
click at [571, 293] on span at bounding box center [573, 290] width 16 height 16
click at [569, 316] on span at bounding box center [573, 314] width 16 height 16
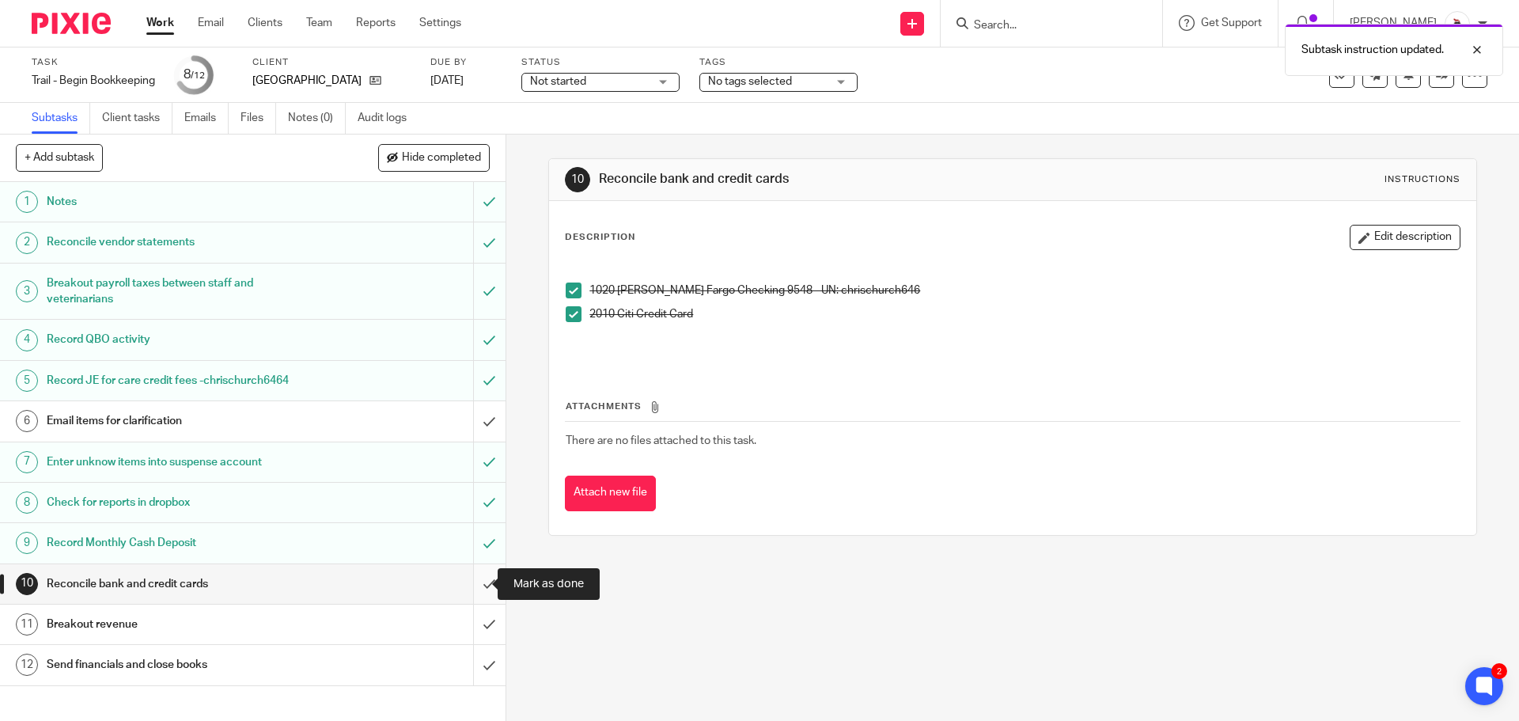
click at [470, 585] on input "submit" at bounding box center [252, 584] width 505 height 40
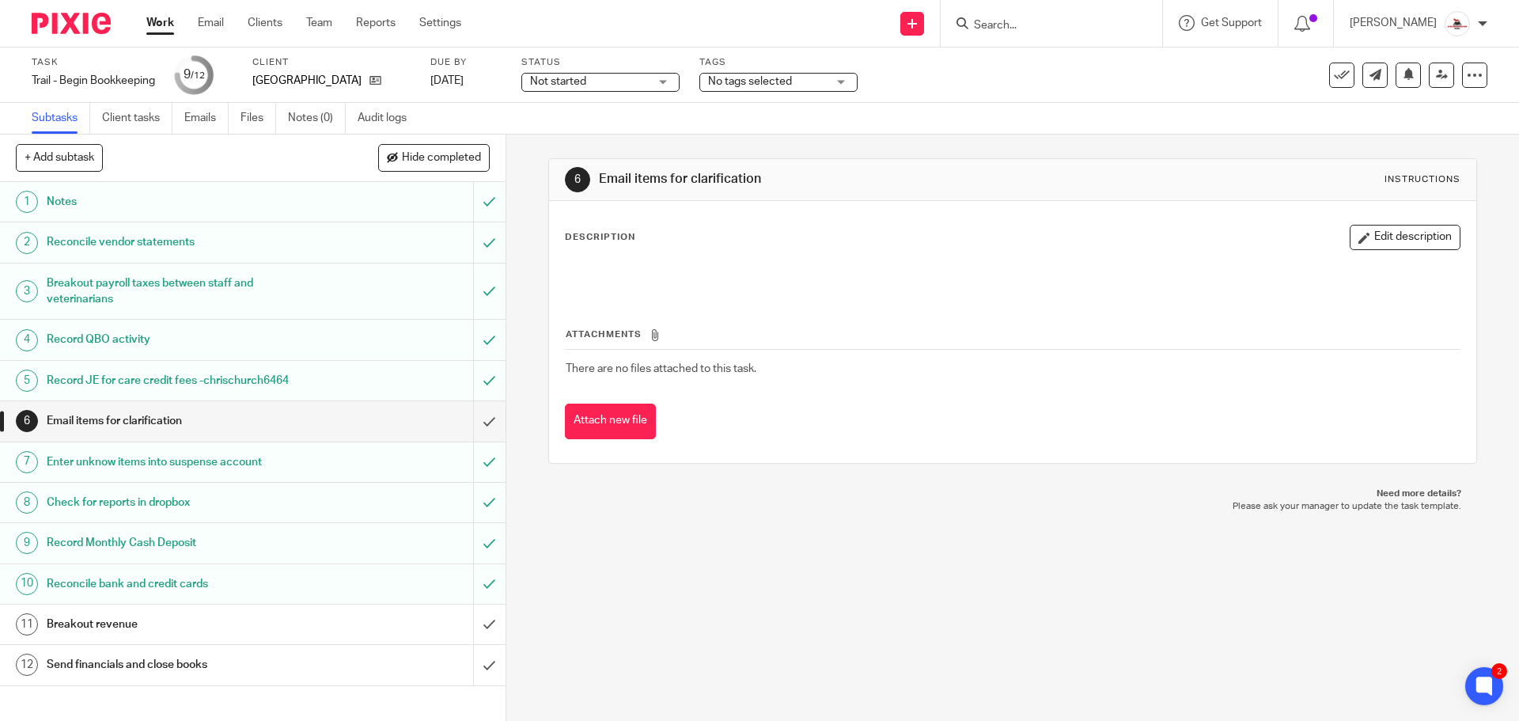
click at [149, 17] on link "Work" at bounding box center [160, 23] width 28 height 16
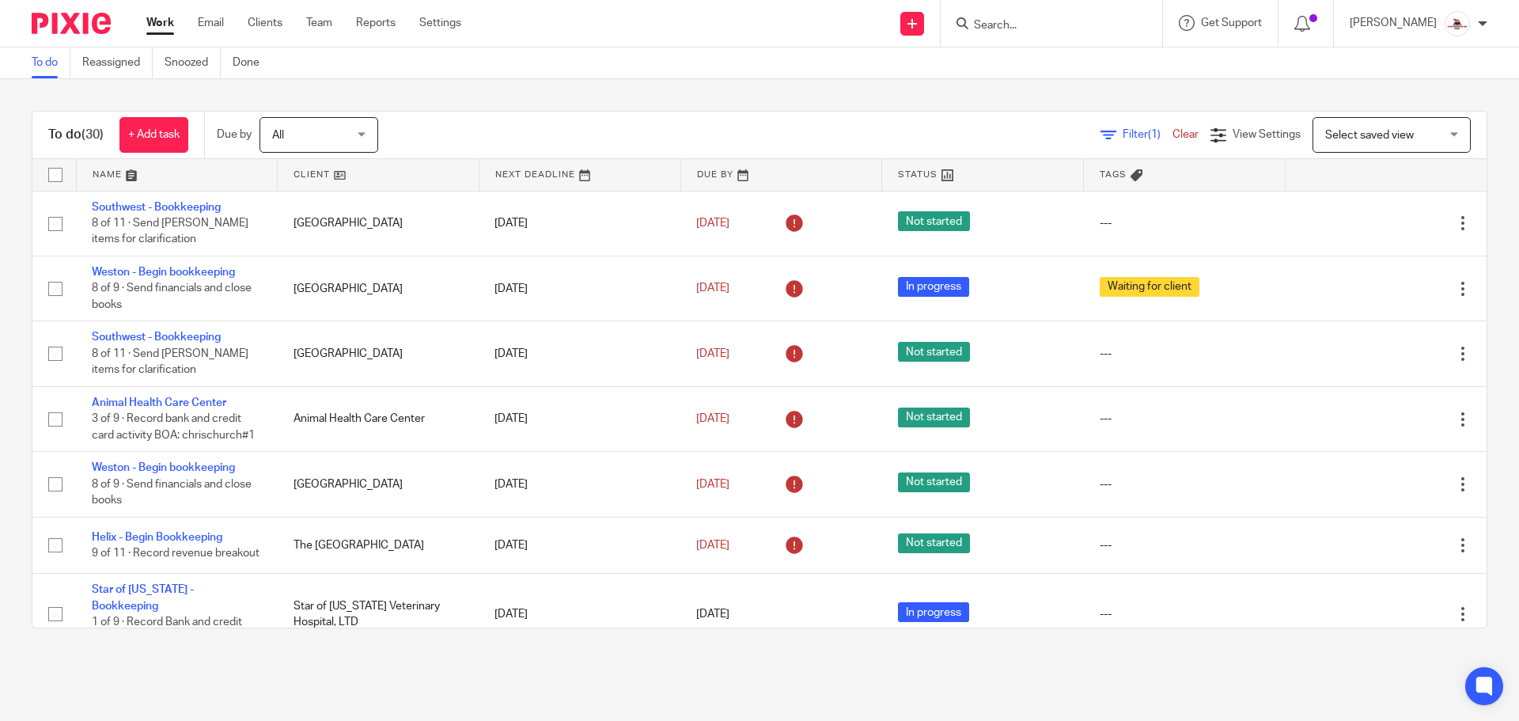
click at [304, 169] on link at bounding box center [378, 175] width 201 height 32
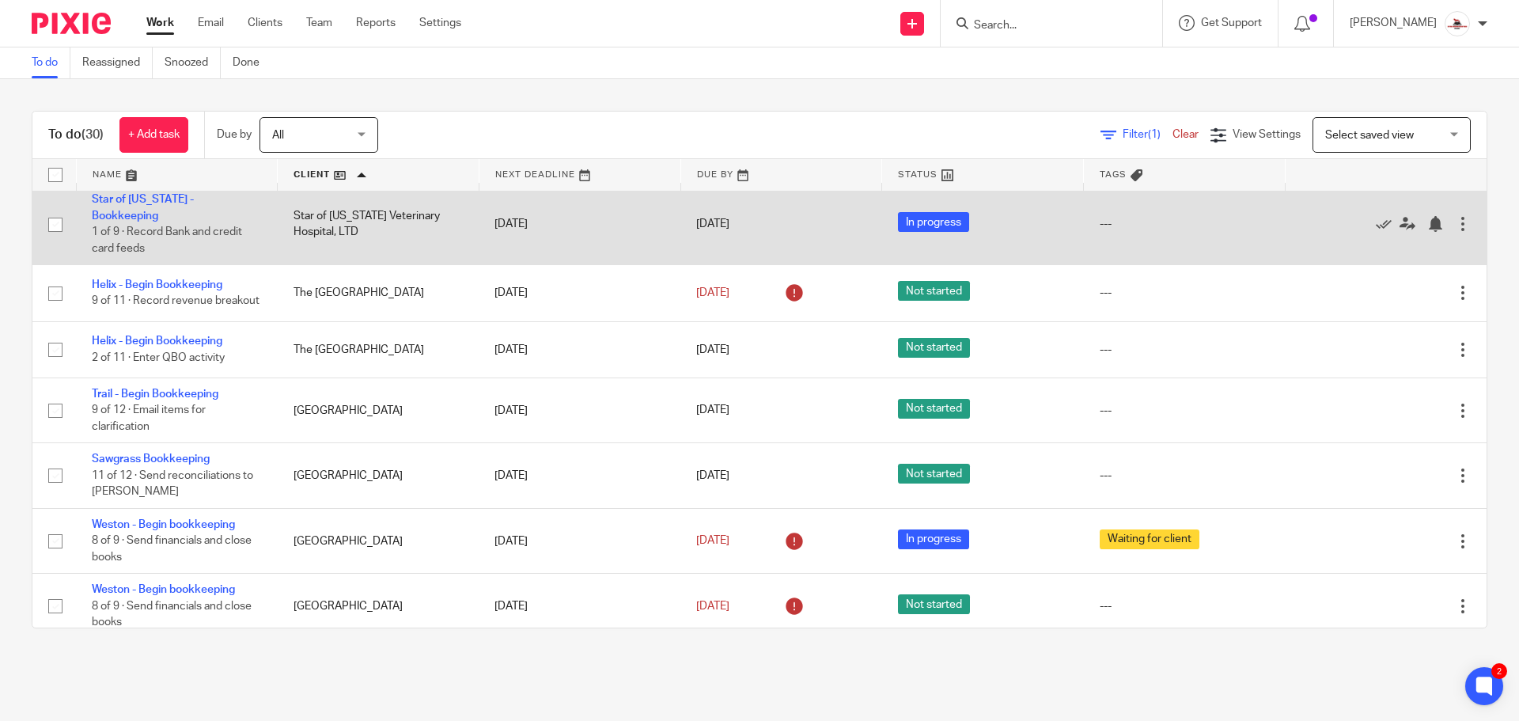
scroll to position [1573, 0]
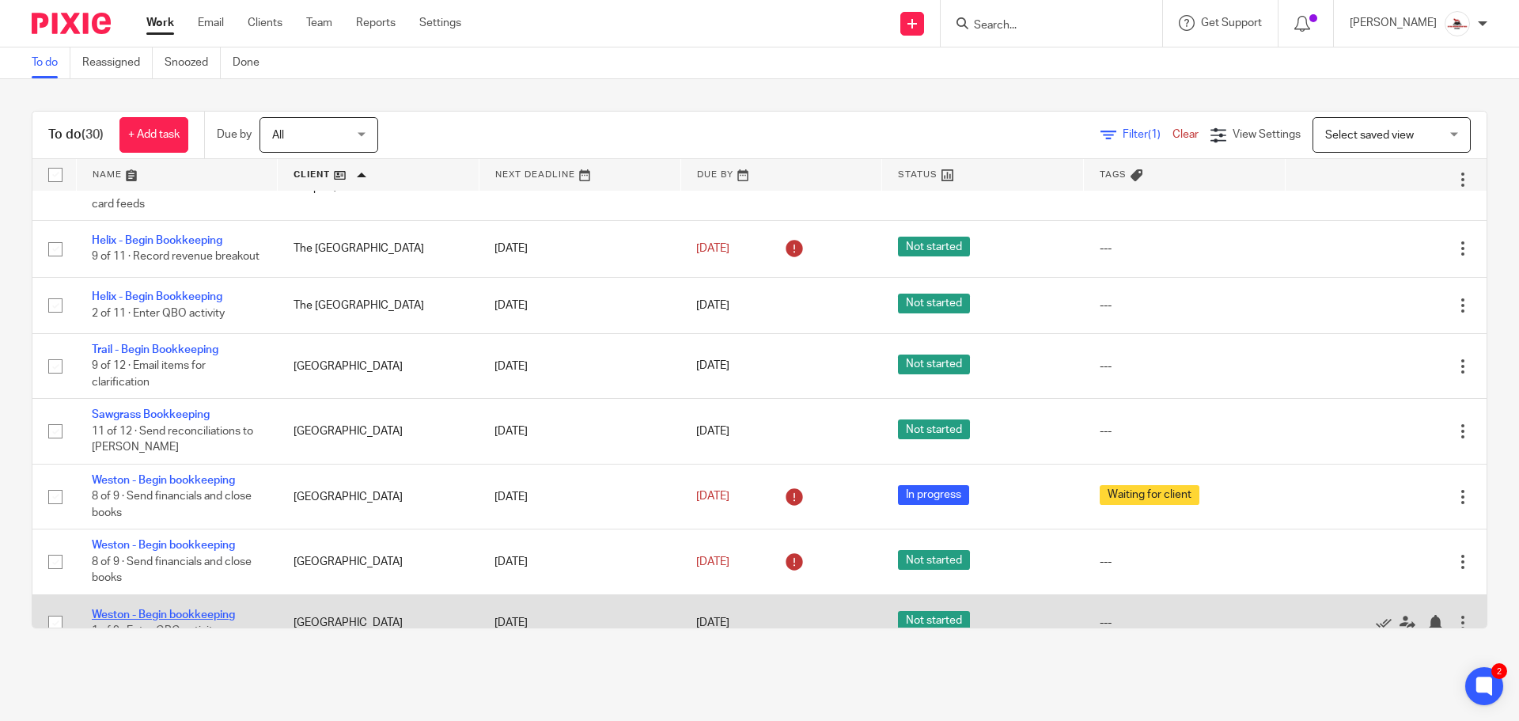
click at [203, 609] on link "Weston - Begin bookkeeping" at bounding box center [163, 614] width 143 height 11
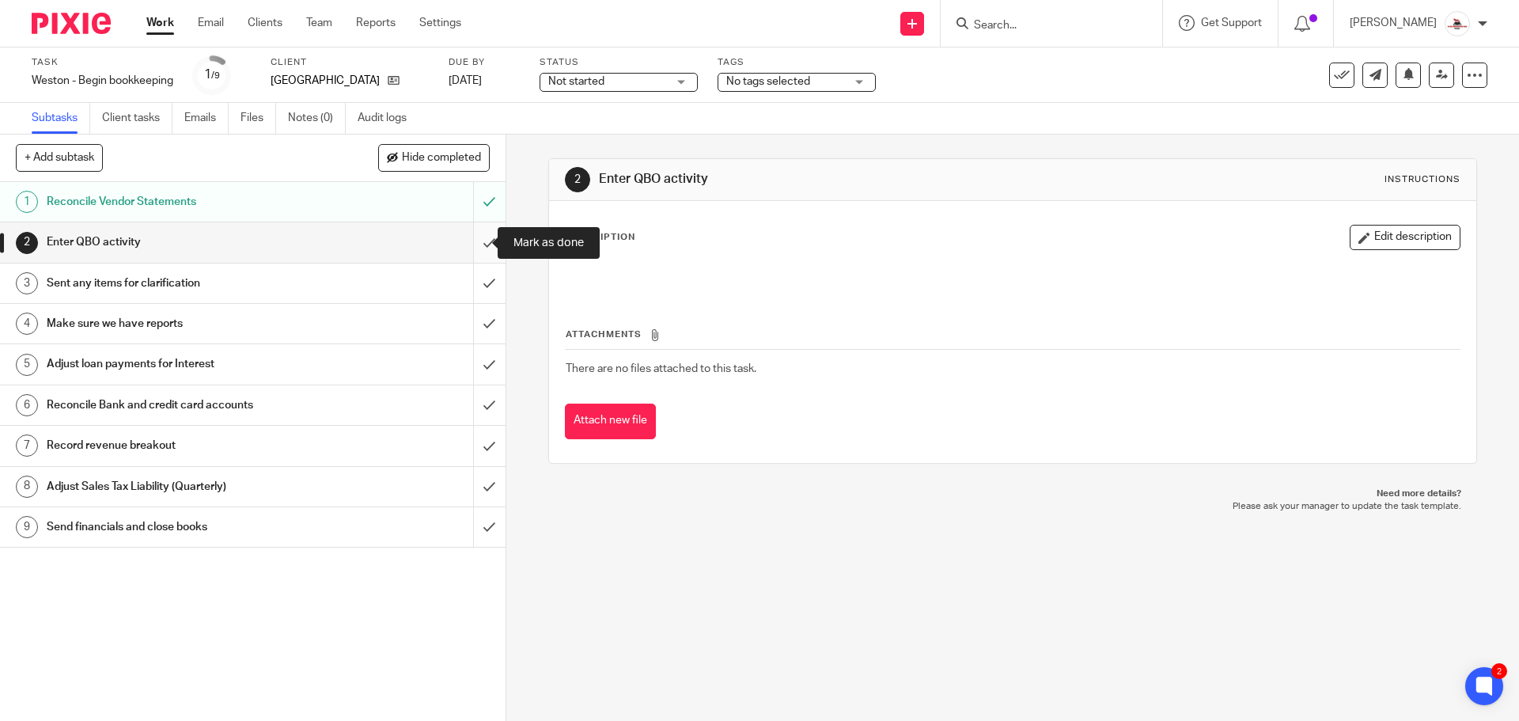
click at [482, 247] on input "submit" at bounding box center [252, 242] width 505 height 40
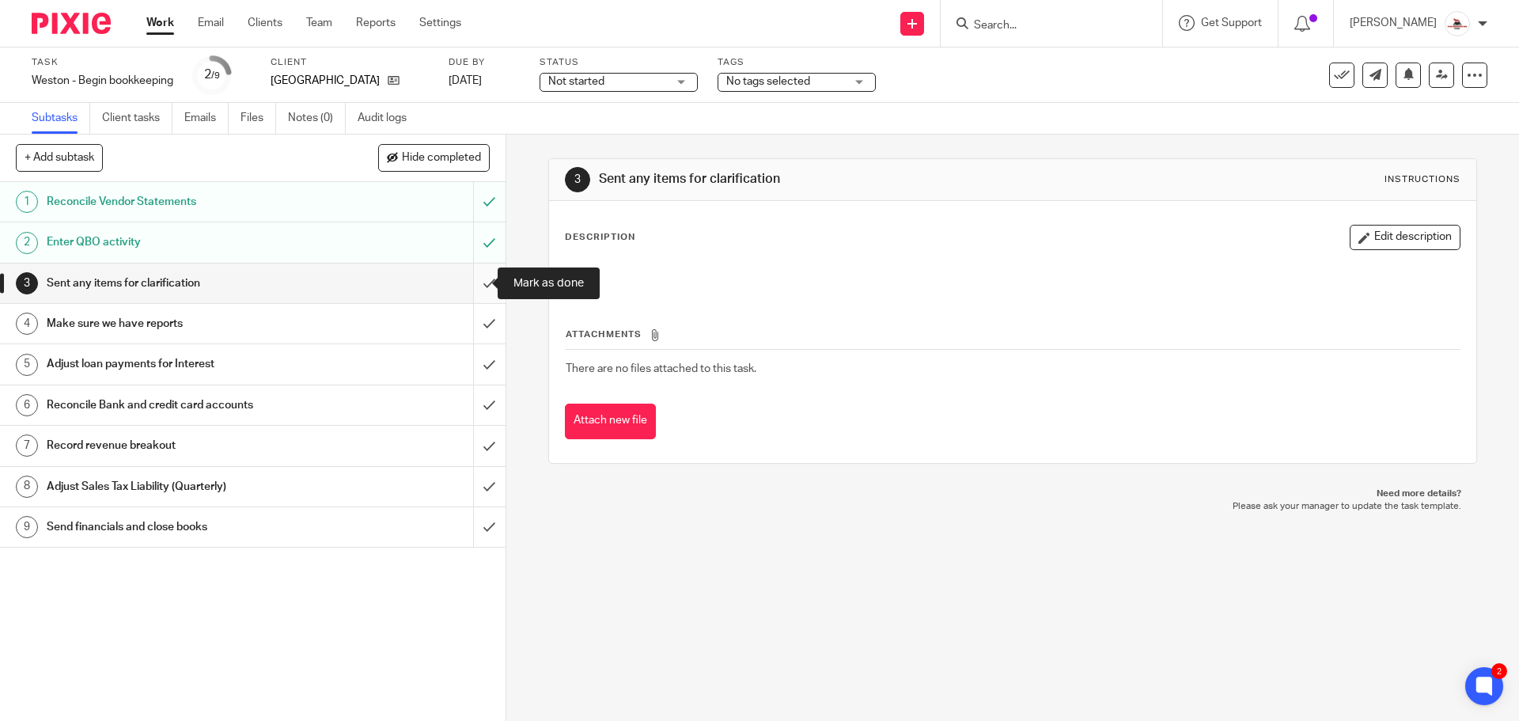
click at [464, 281] on input "submit" at bounding box center [252, 283] width 505 height 40
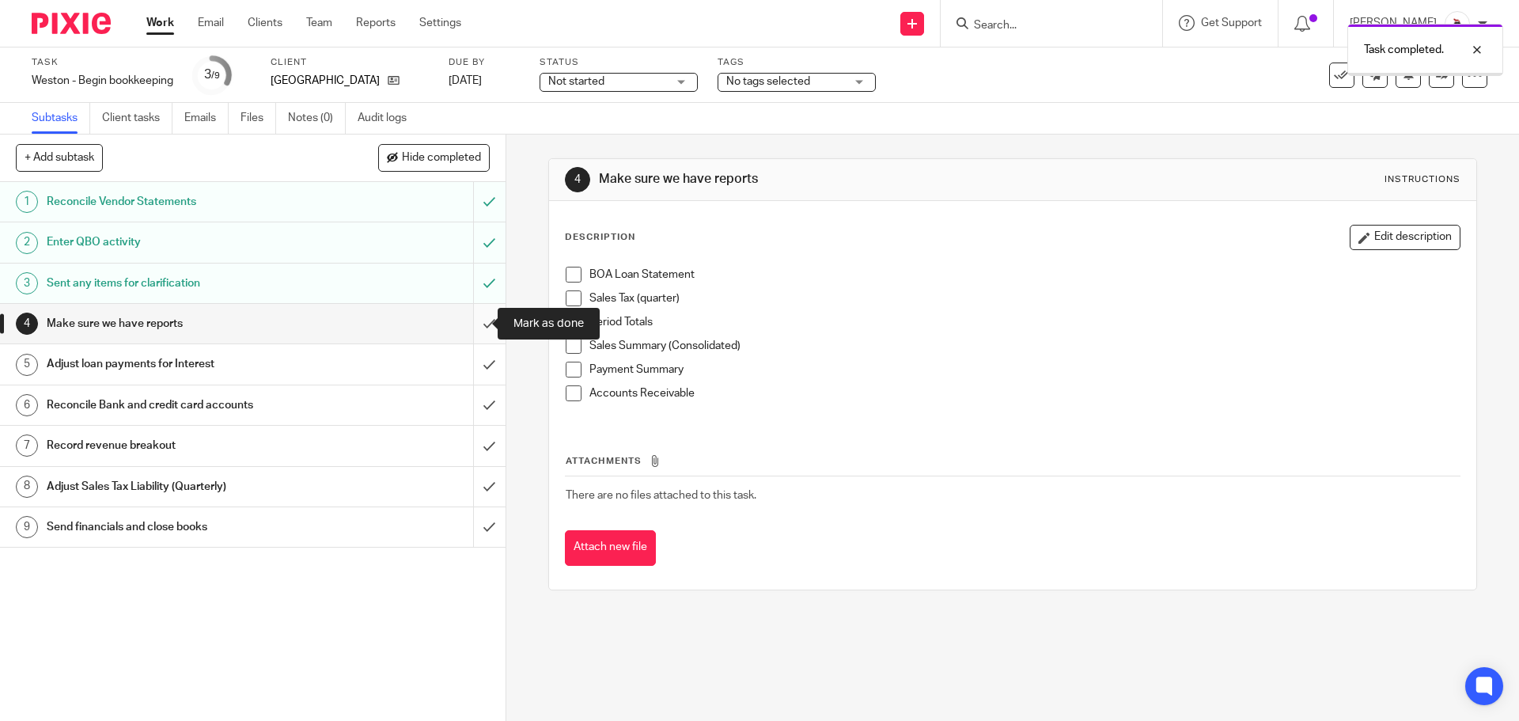
click at [467, 316] on input "submit" at bounding box center [252, 324] width 505 height 40
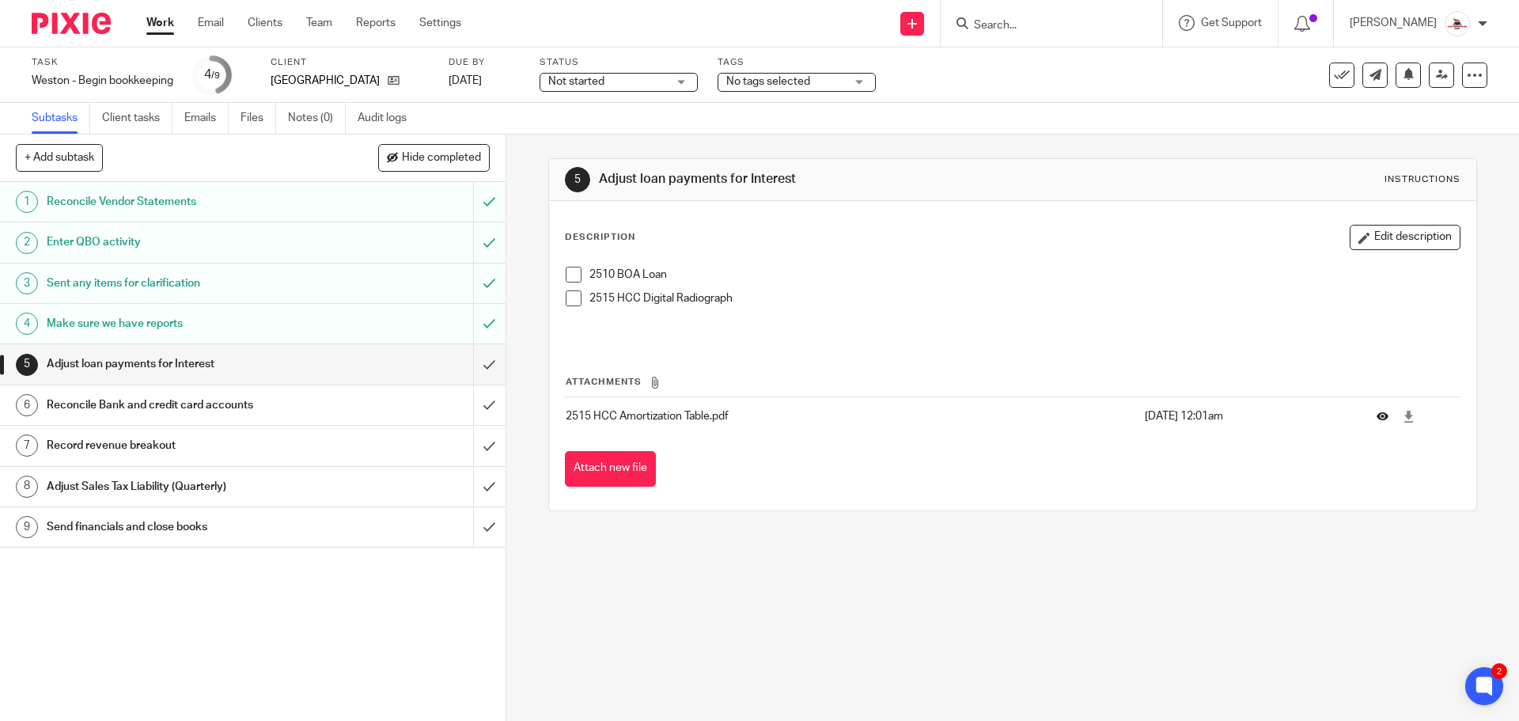
click at [1376, 418] on button at bounding box center [1388, 416] width 24 height 12
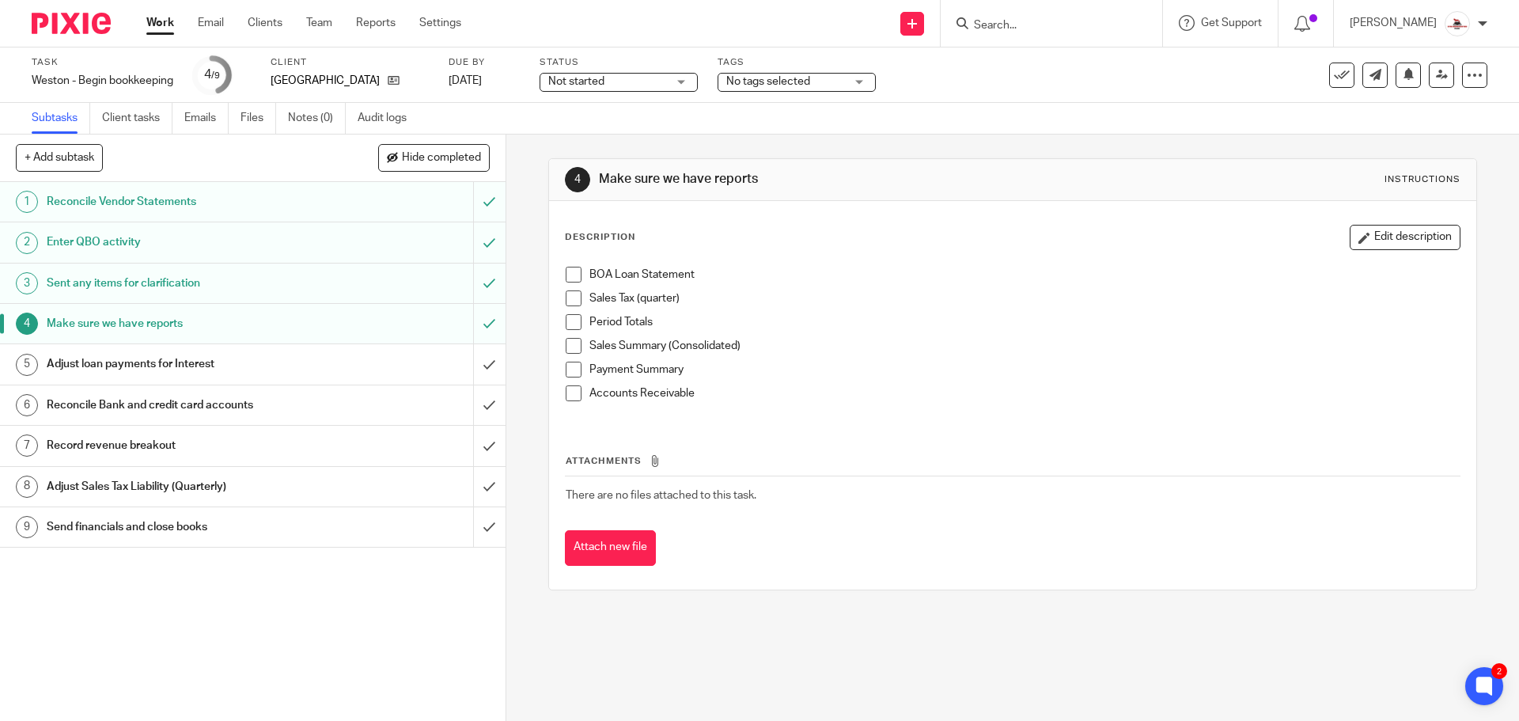
click at [183, 365] on h1 "Adjust loan payments for Interest" at bounding box center [184, 364] width 274 height 24
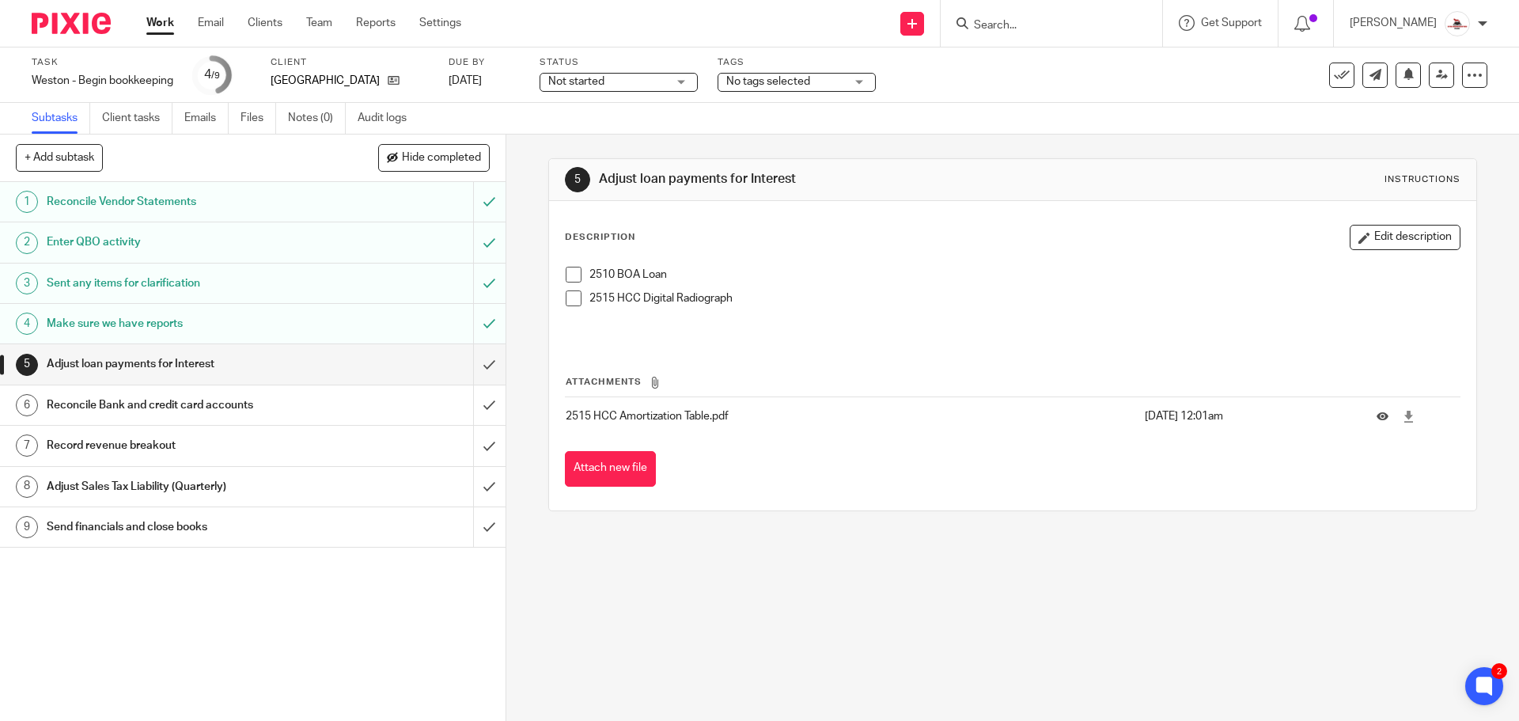
click at [570, 276] on span at bounding box center [573, 275] width 16 height 16
click at [565, 295] on span at bounding box center [573, 298] width 16 height 16
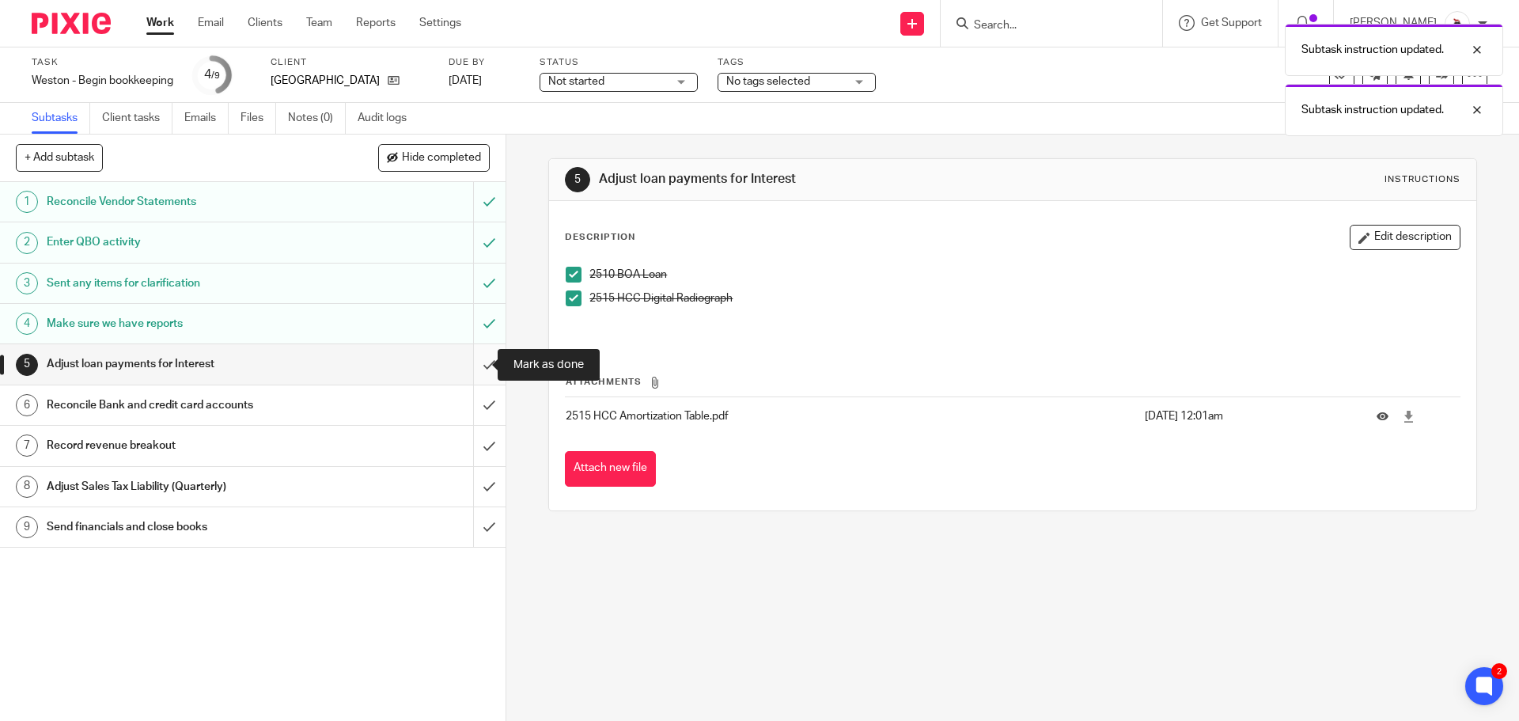
click at [467, 360] on input "submit" at bounding box center [252, 364] width 505 height 40
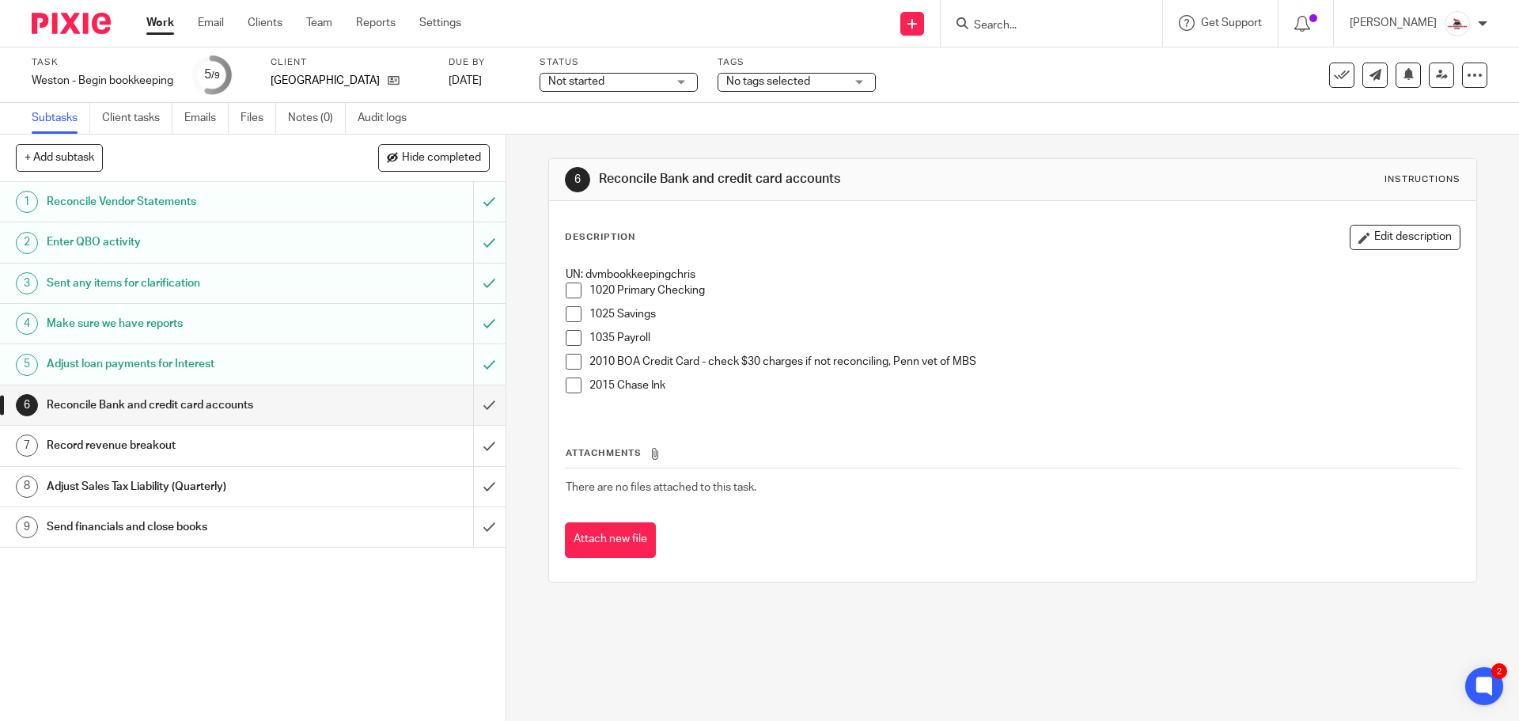
click at [571, 336] on span at bounding box center [573, 338] width 16 height 16
click at [565, 312] on span at bounding box center [573, 314] width 16 height 16
click at [572, 293] on span at bounding box center [573, 290] width 16 height 16
click at [568, 362] on span at bounding box center [573, 362] width 16 height 16
click at [569, 385] on span at bounding box center [573, 385] width 16 height 16
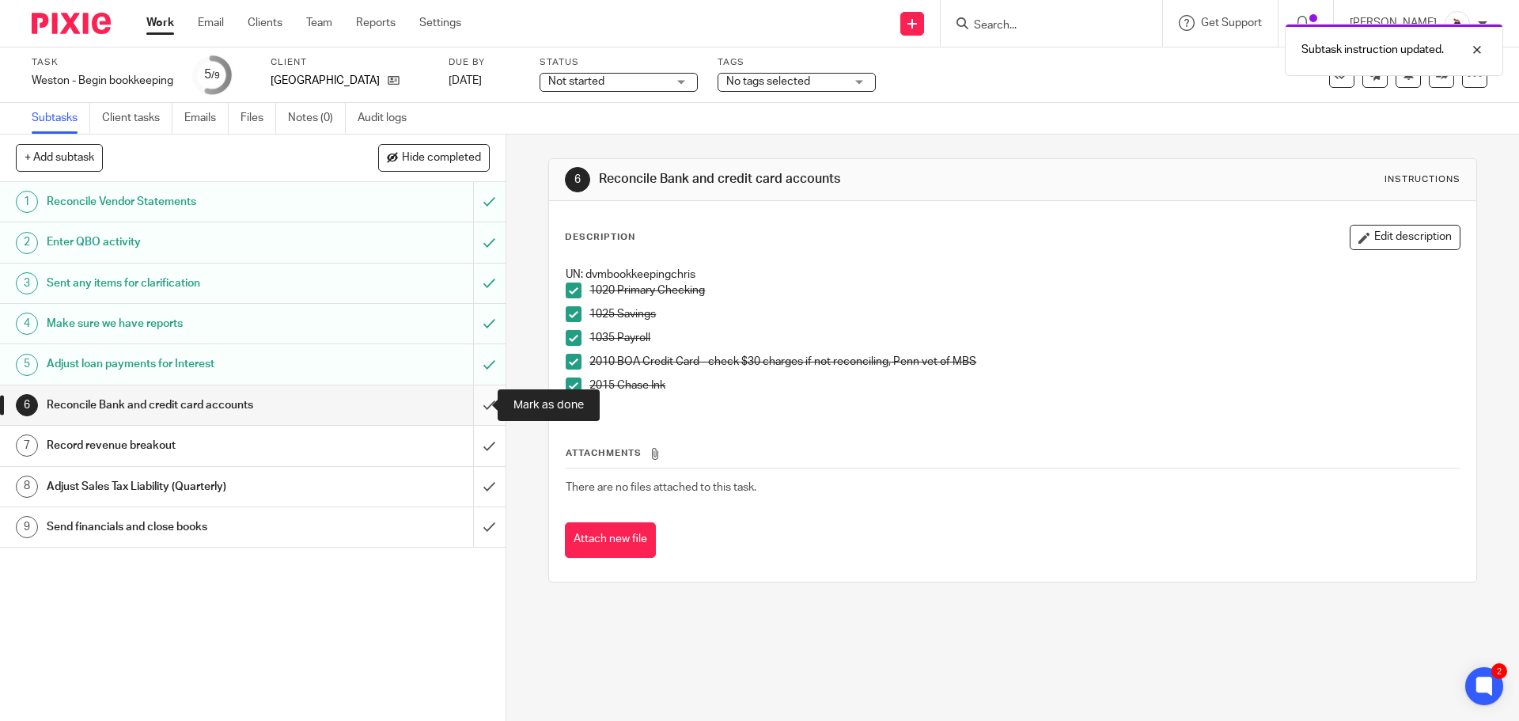
click at [475, 400] on input "submit" at bounding box center [252, 405] width 505 height 40
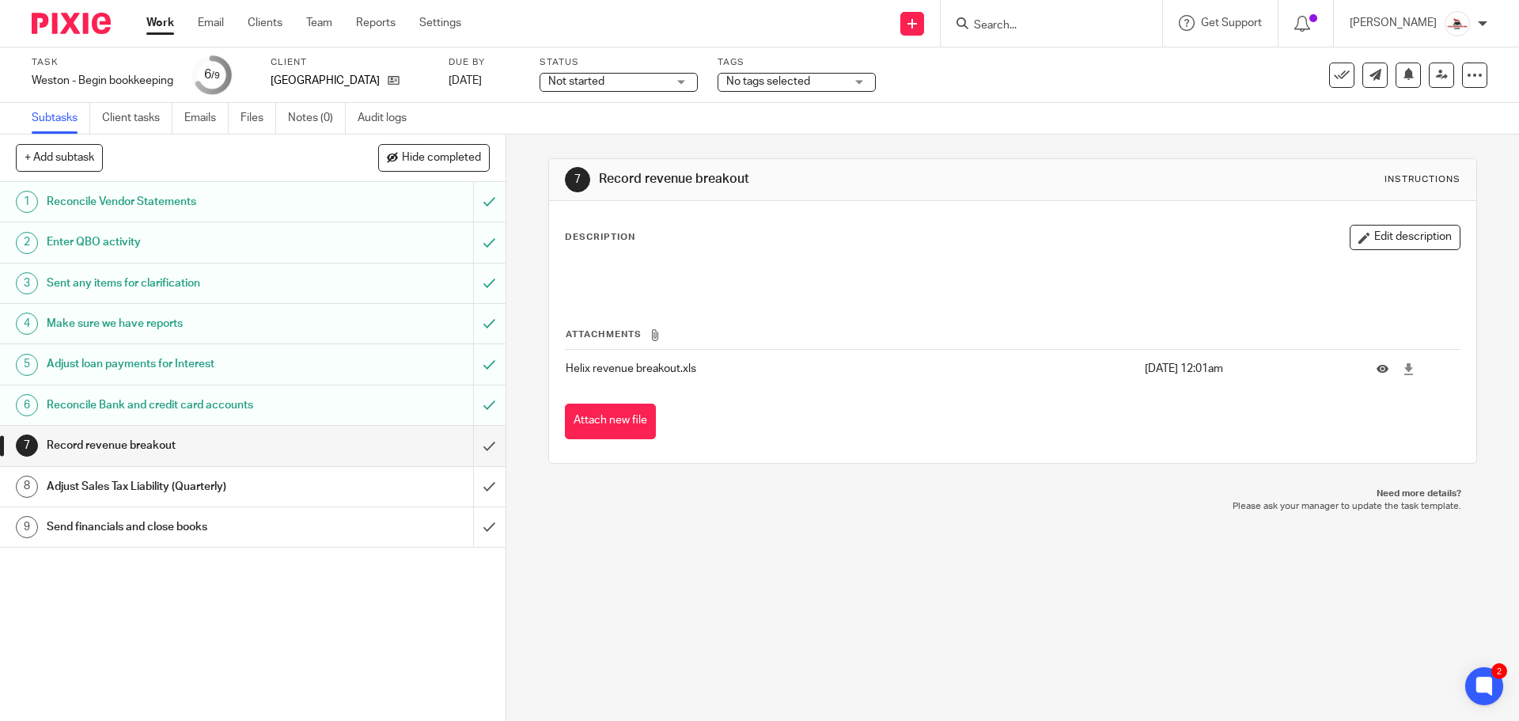
click at [168, 22] on link "Work" at bounding box center [160, 23] width 28 height 16
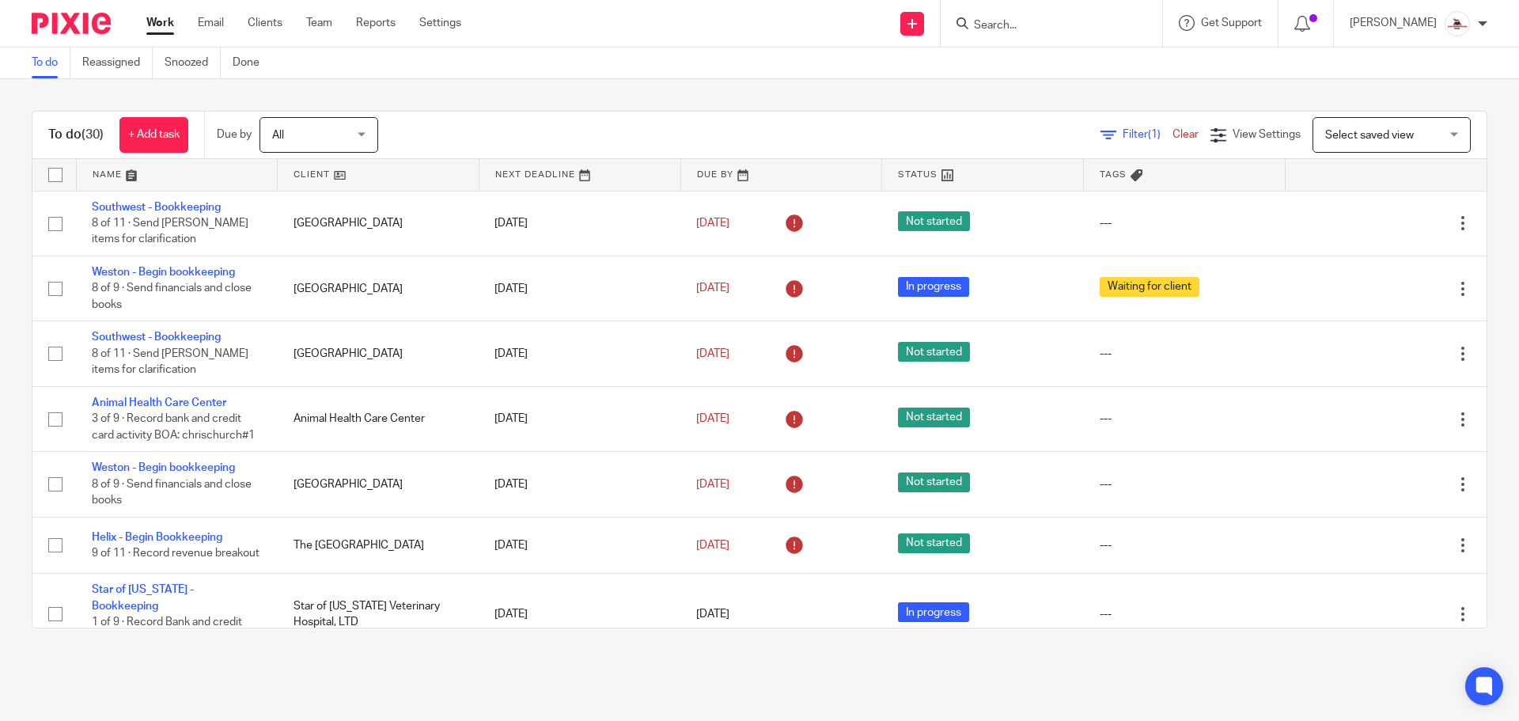
click at [302, 168] on link at bounding box center [378, 175] width 201 height 32
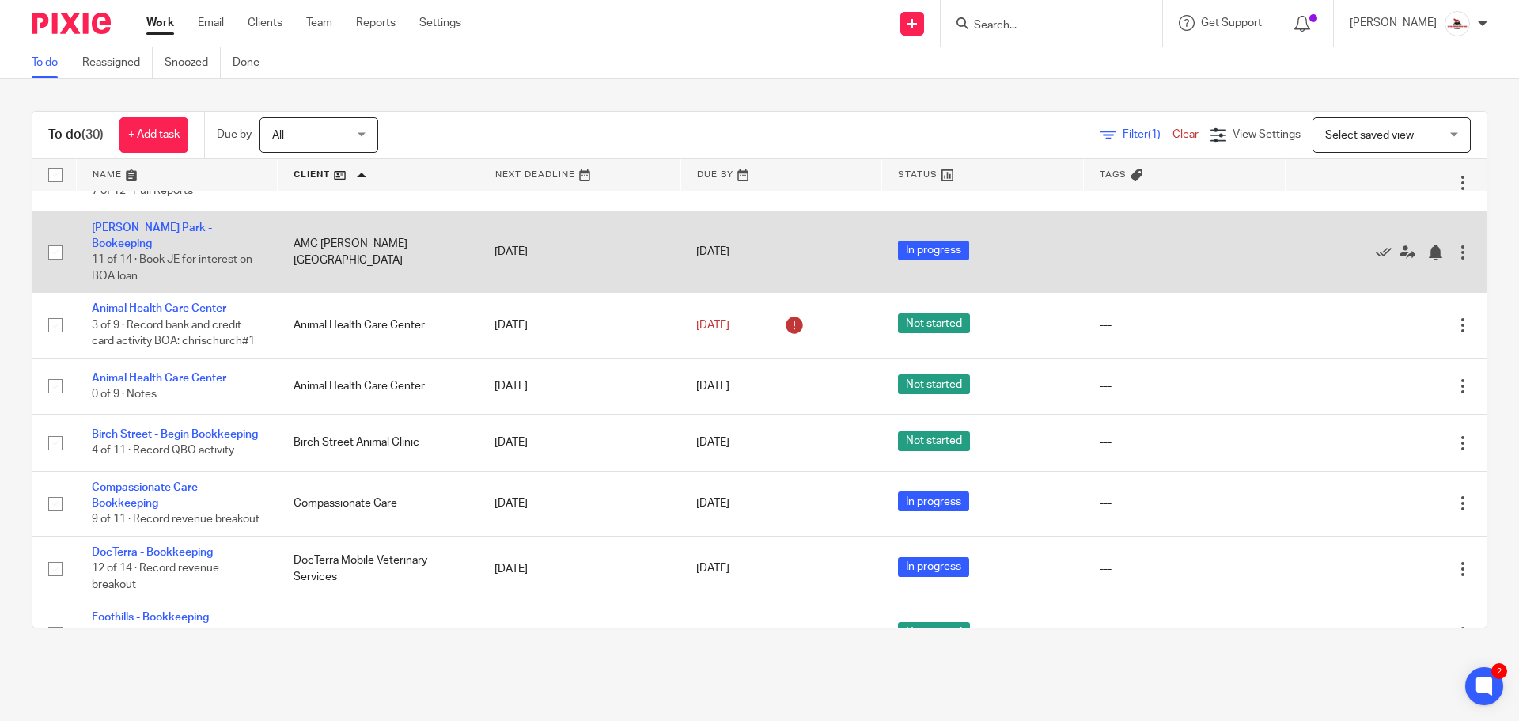
scroll to position [158, 0]
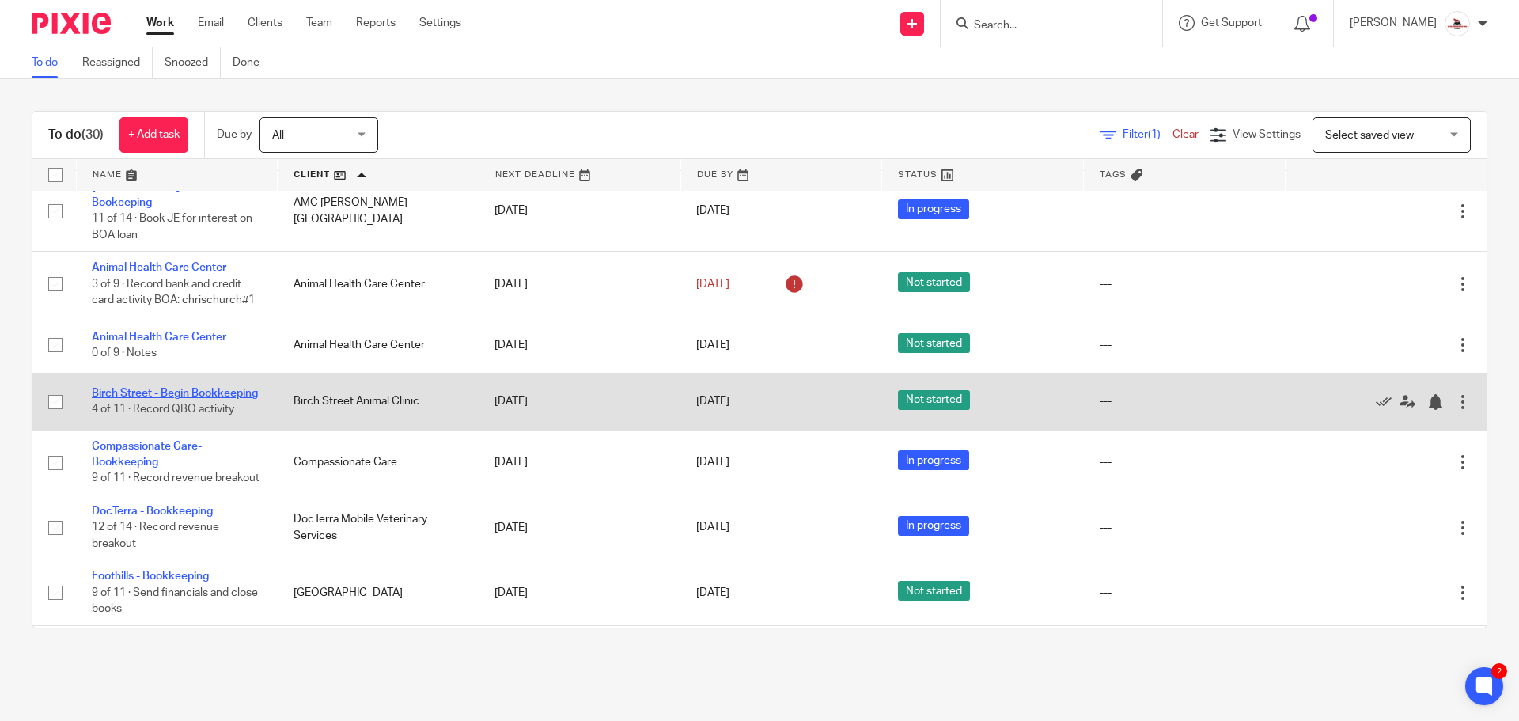
click at [160, 388] on link "Birch Street - Begin Bookkeeping" at bounding box center [175, 393] width 166 height 11
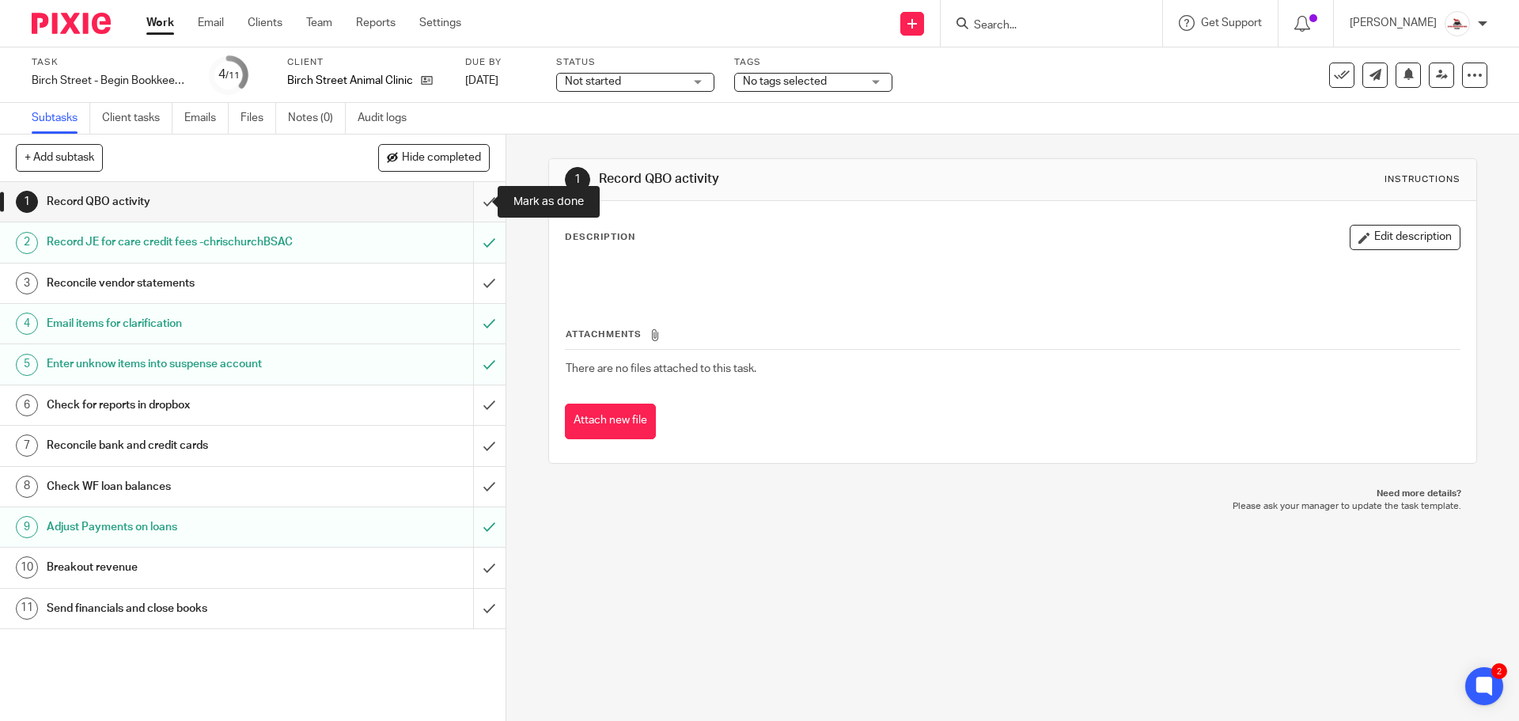
click at [471, 206] on input "submit" at bounding box center [252, 202] width 505 height 40
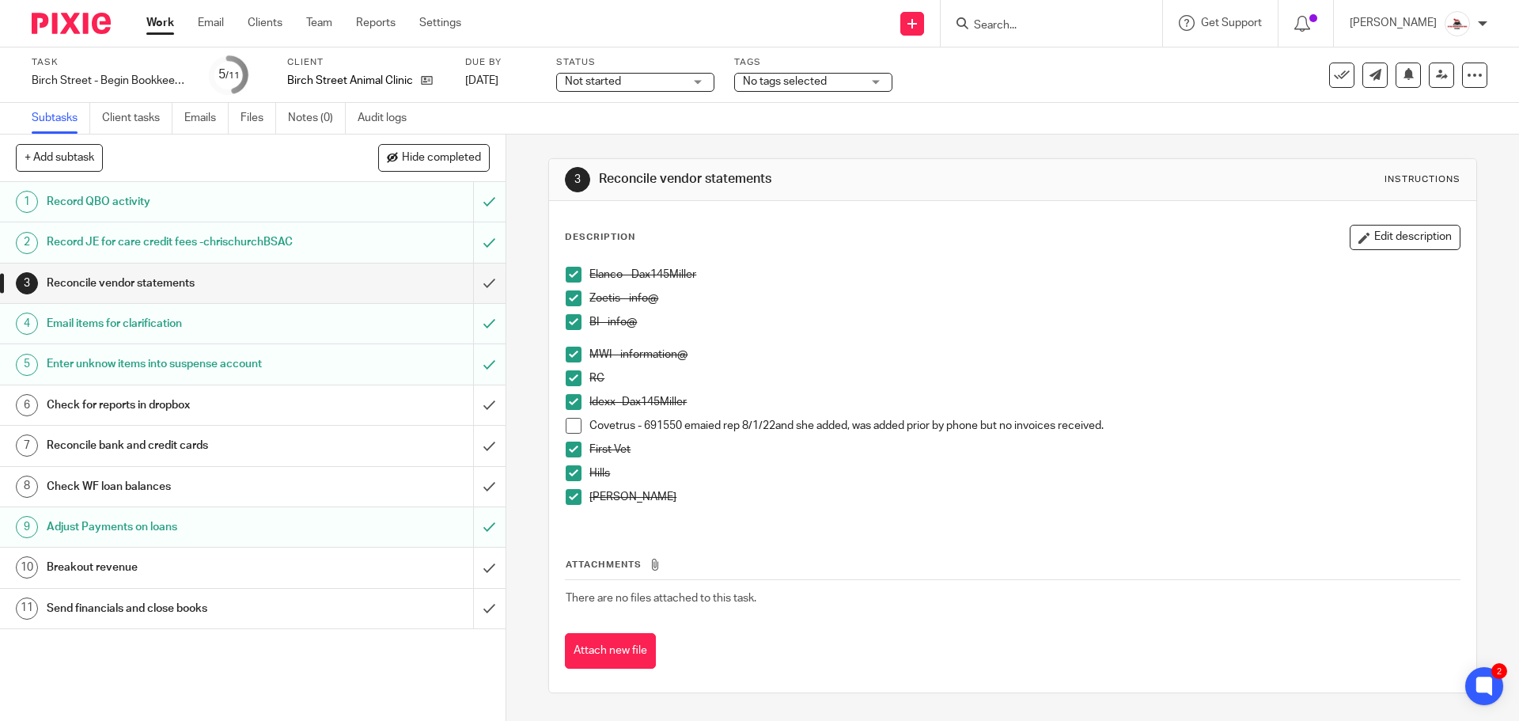
click at [575, 424] on span at bounding box center [573, 426] width 16 height 16
click at [474, 279] on input "submit" at bounding box center [252, 283] width 505 height 40
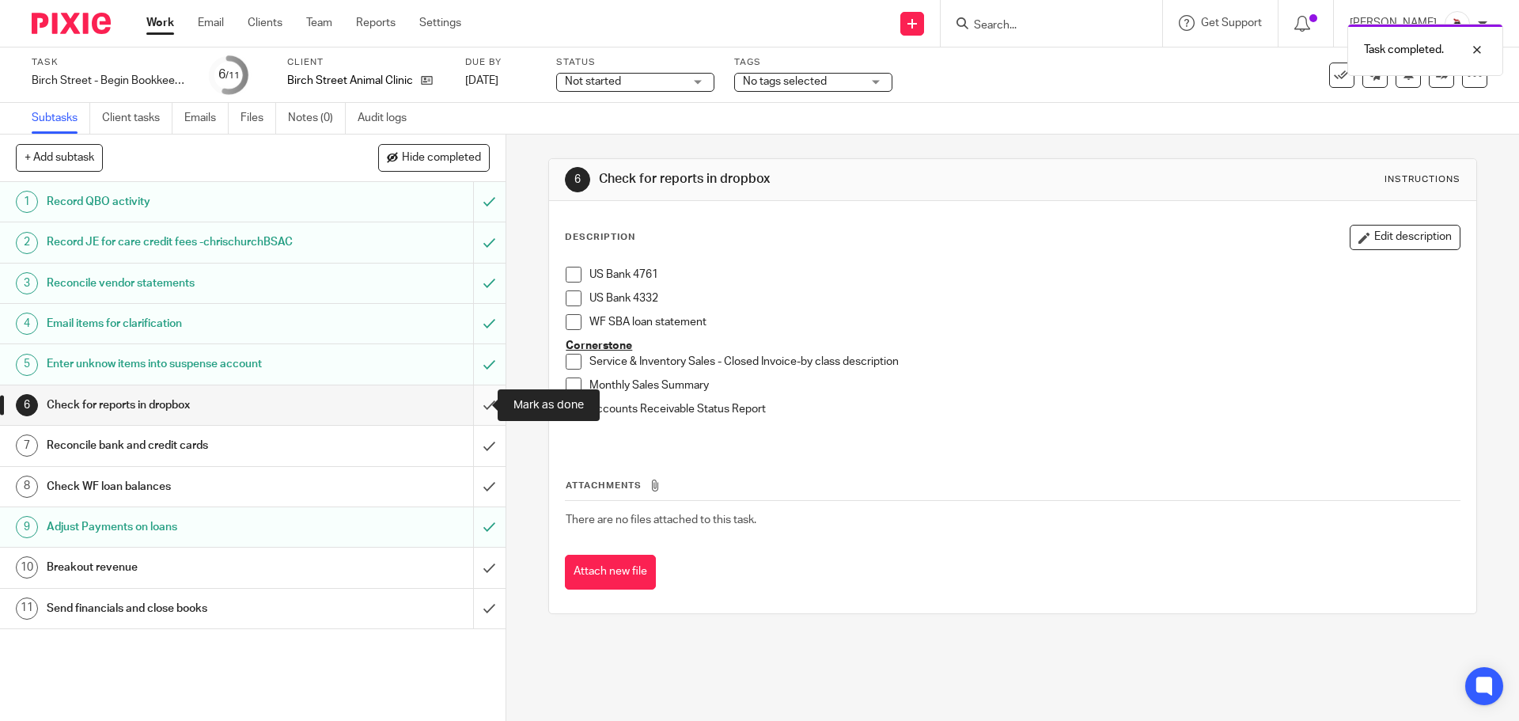
click at [469, 412] on input "submit" at bounding box center [252, 405] width 505 height 40
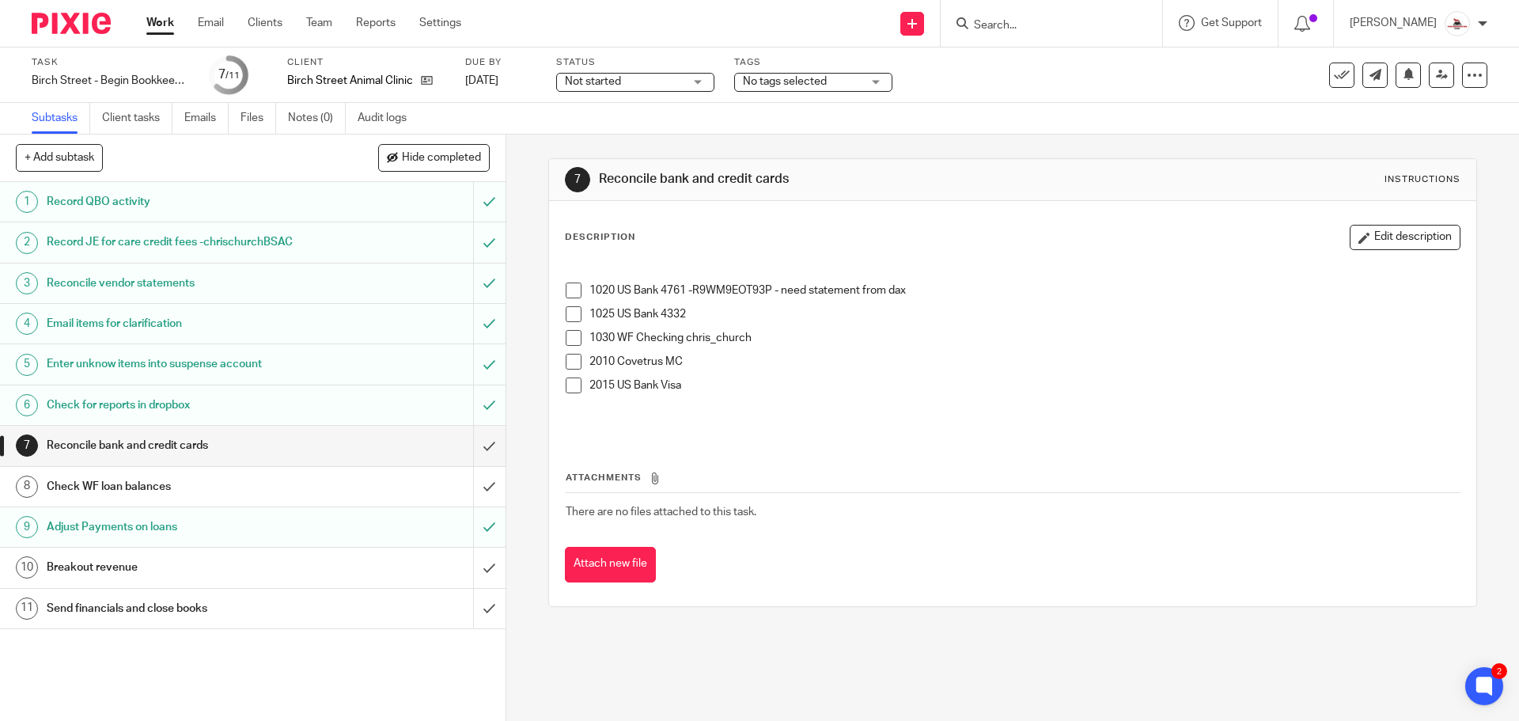
click at [568, 289] on span at bounding box center [573, 290] width 16 height 16
click at [567, 312] on span at bounding box center [573, 314] width 16 height 16
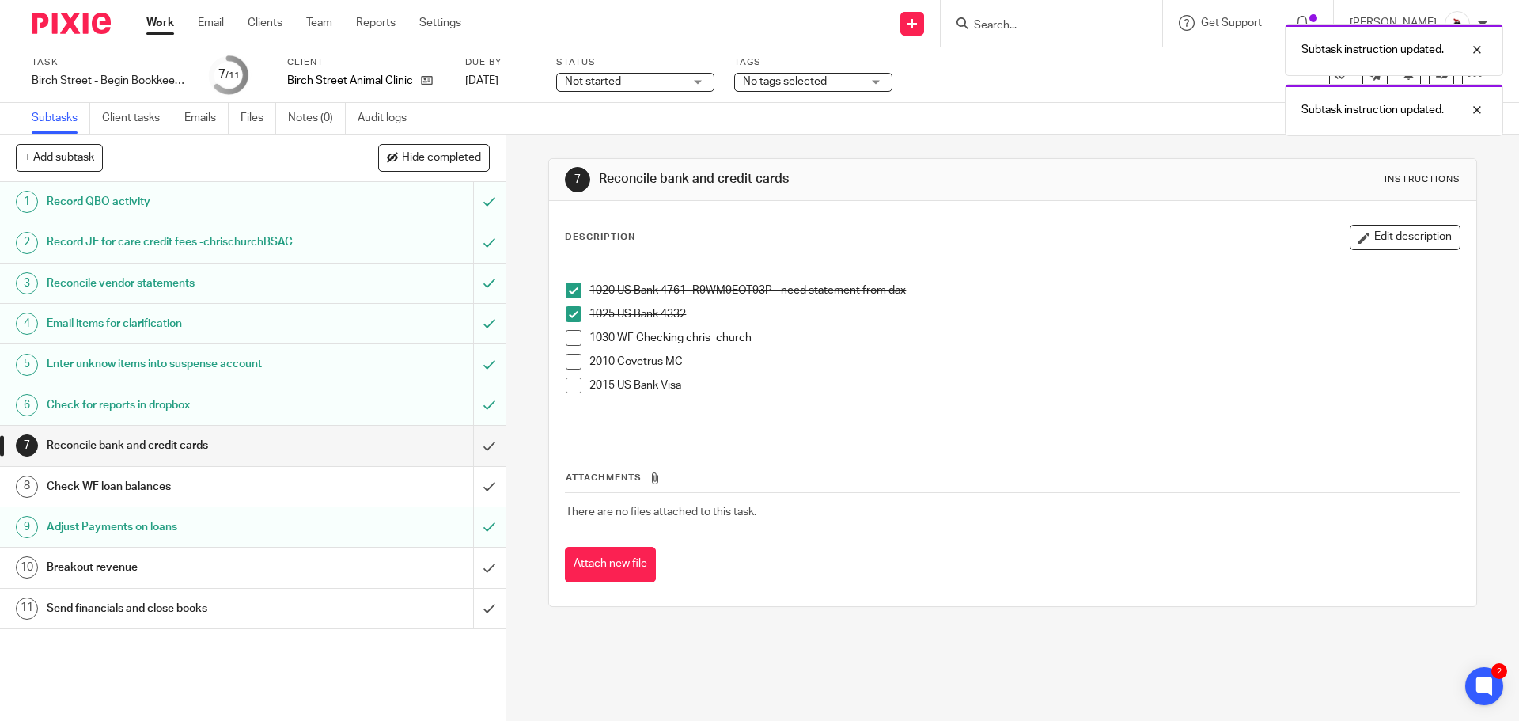
click at [570, 394] on li "2015 US Bank Visa" at bounding box center [1011, 401] width 893 height 48
click at [565, 388] on span at bounding box center [573, 385] width 16 height 16
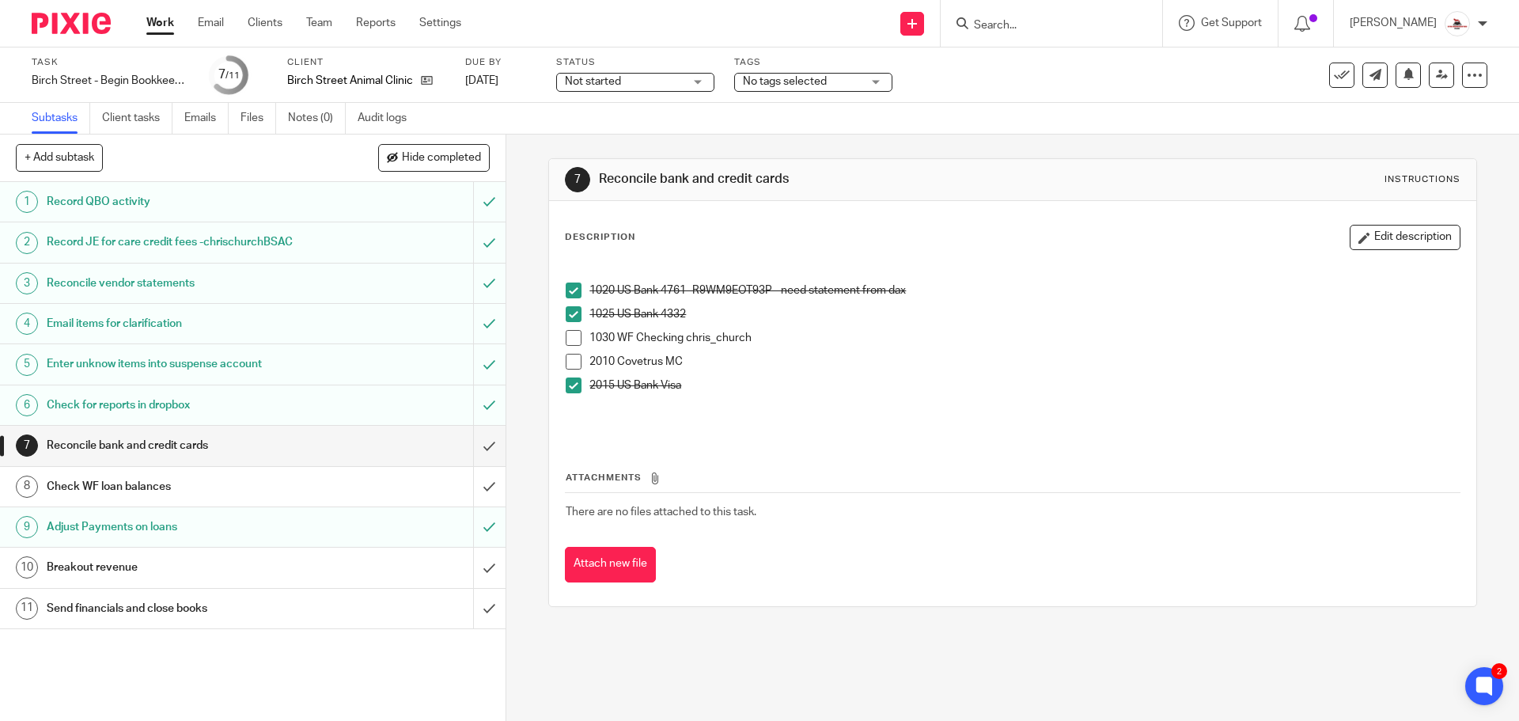
click at [571, 335] on span at bounding box center [573, 338] width 16 height 16
click at [567, 363] on span at bounding box center [573, 362] width 16 height 16
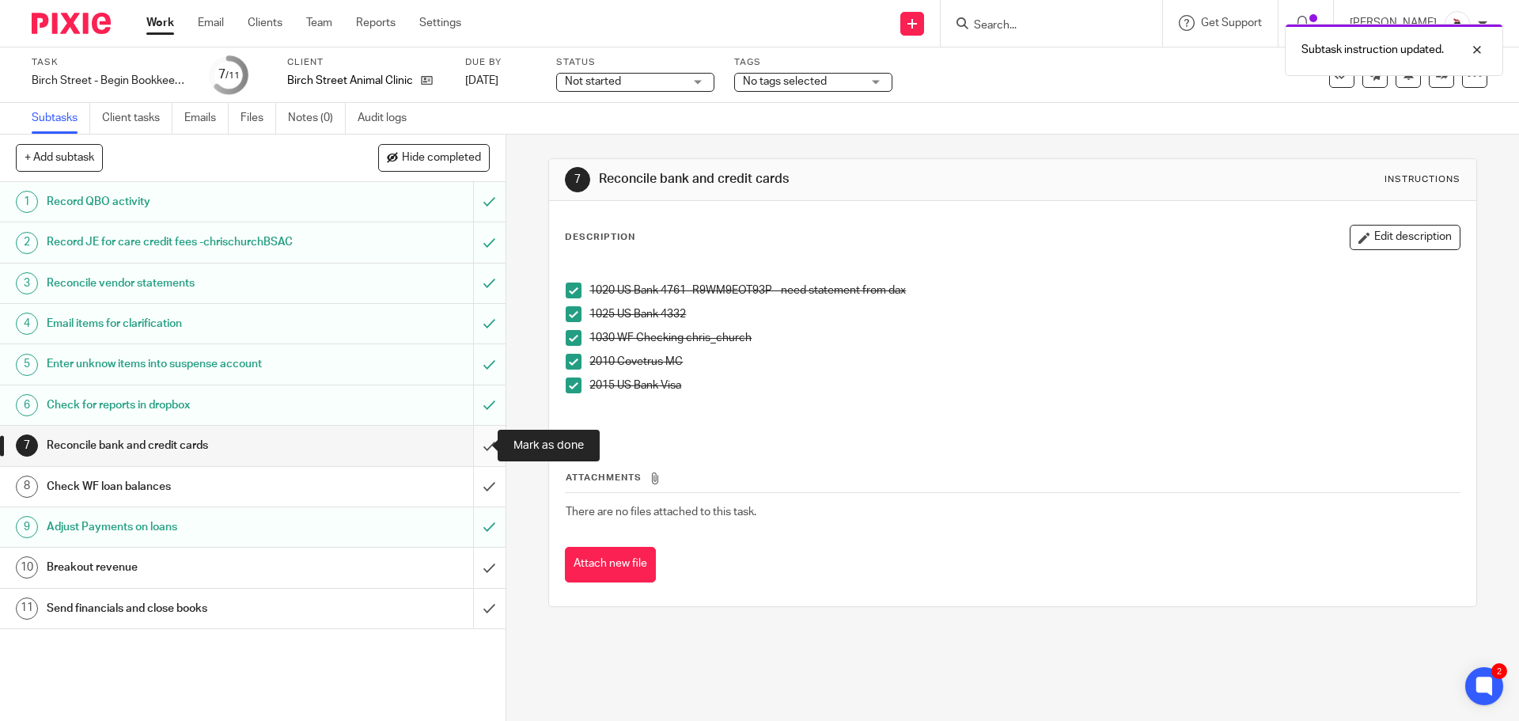
click at [470, 450] on input "submit" at bounding box center [252, 446] width 505 height 40
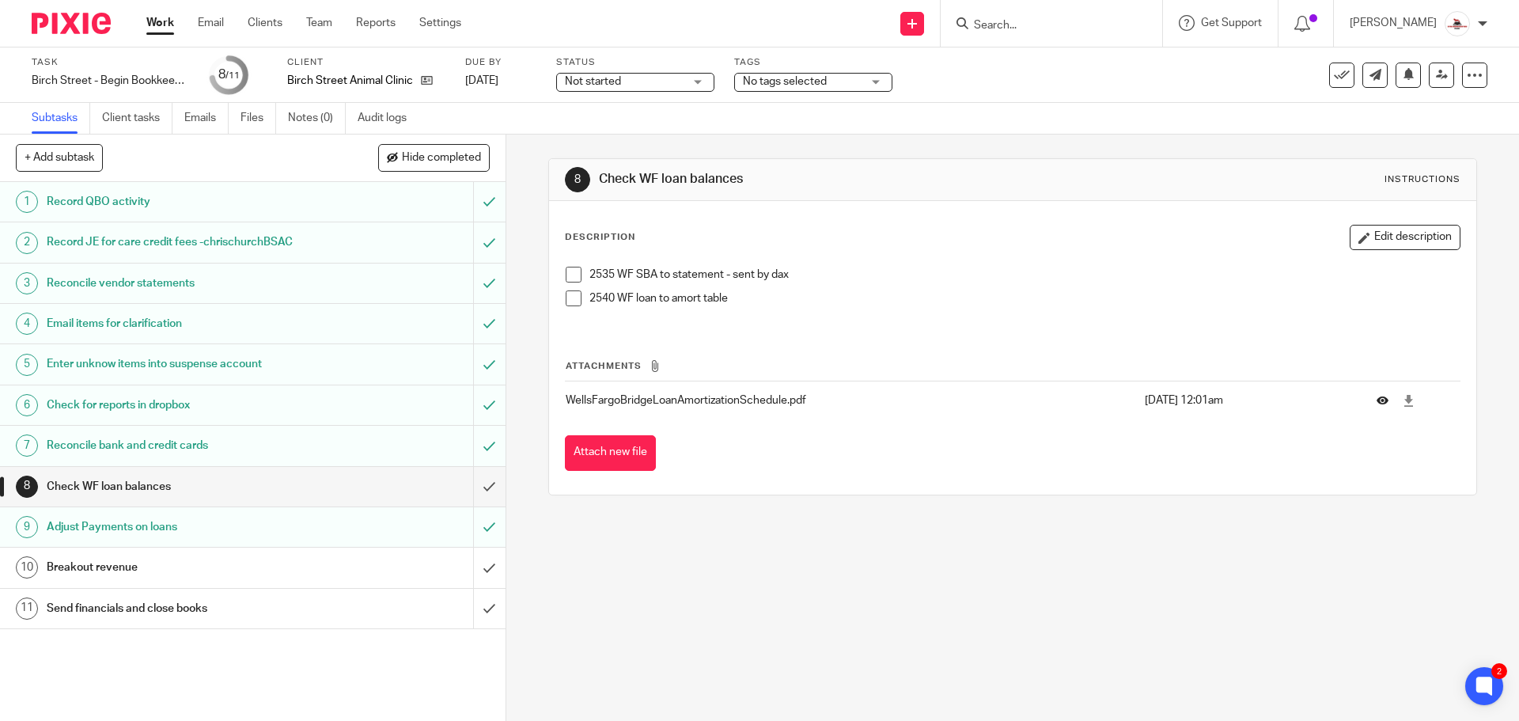
click at [1376, 401] on button at bounding box center [1388, 401] width 24 height 12
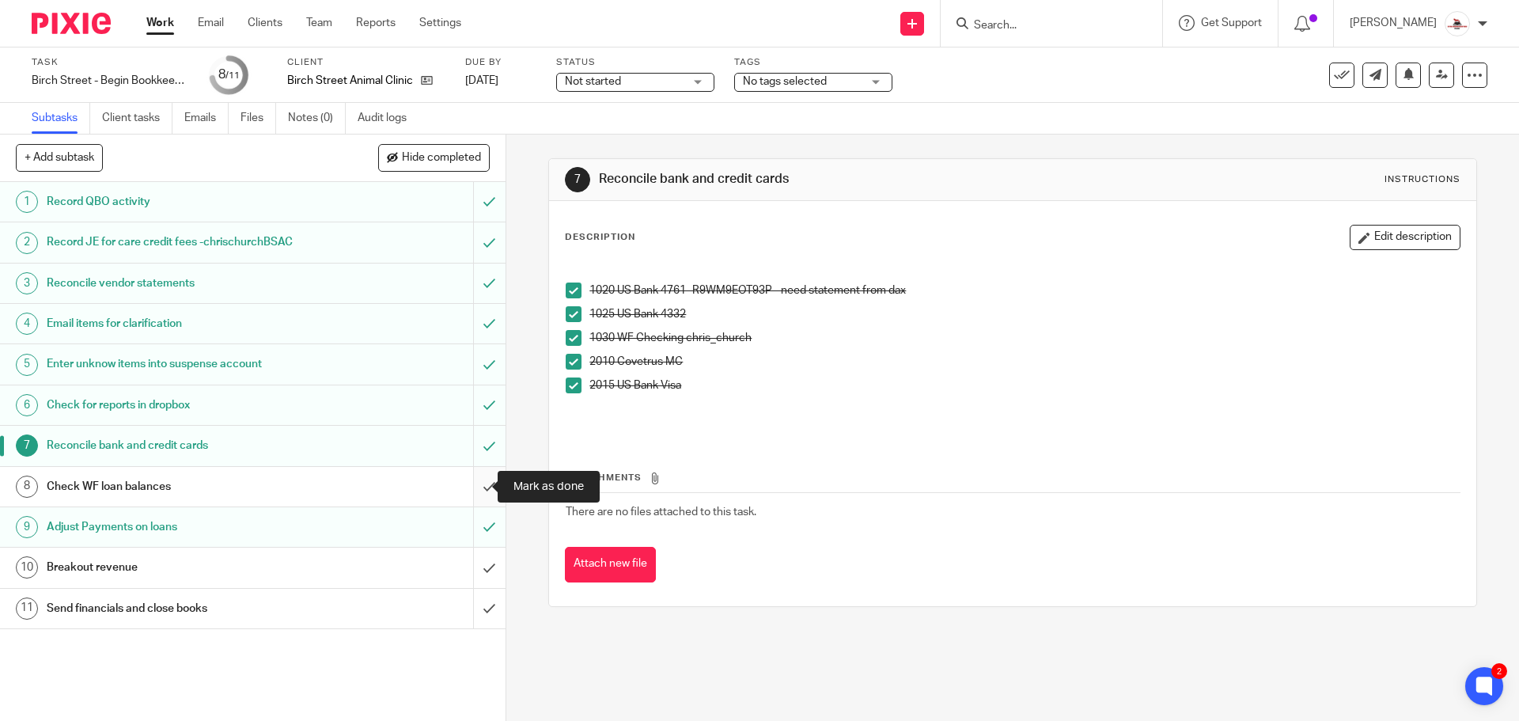
click at [474, 486] on input "submit" at bounding box center [252, 487] width 505 height 40
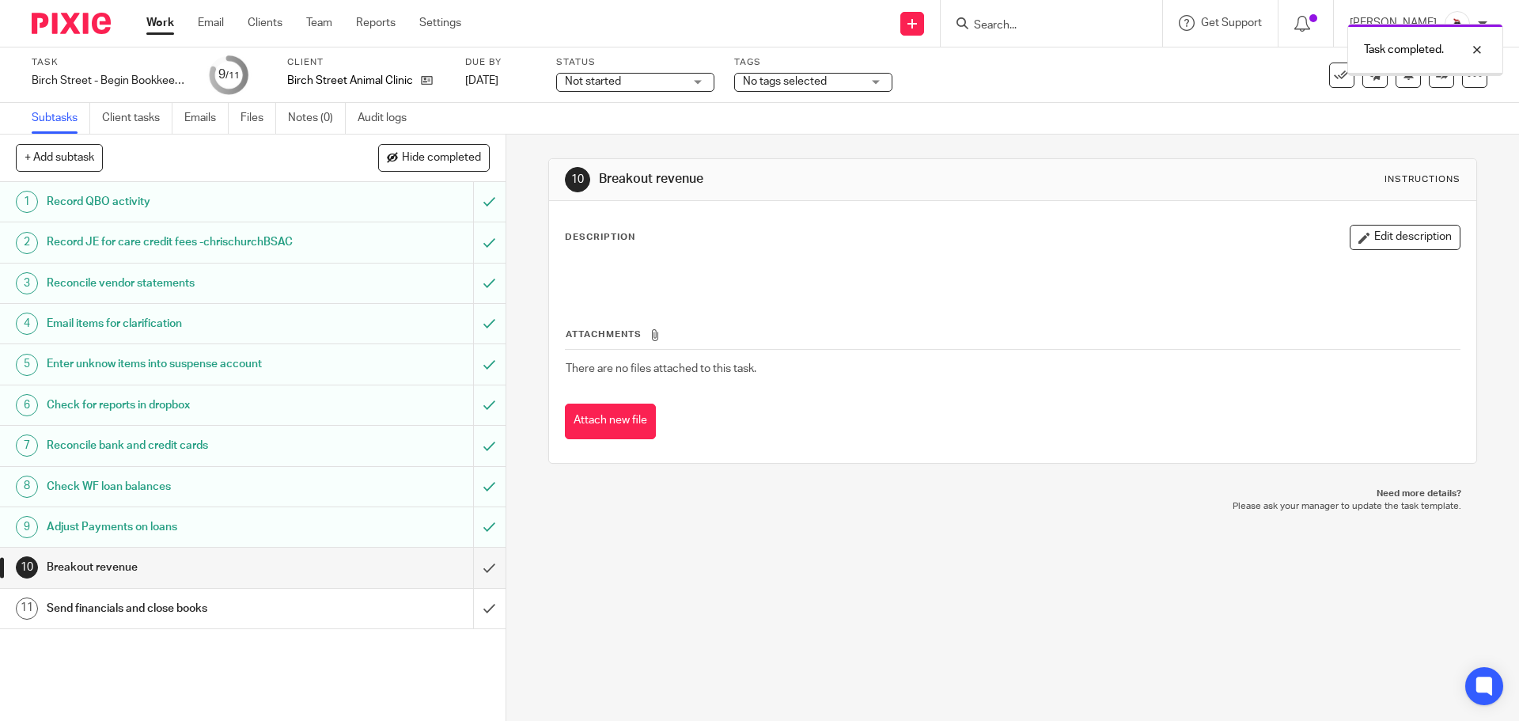
click at [158, 25] on link "Work" at bounding box center [160, 23] width 28 height 16
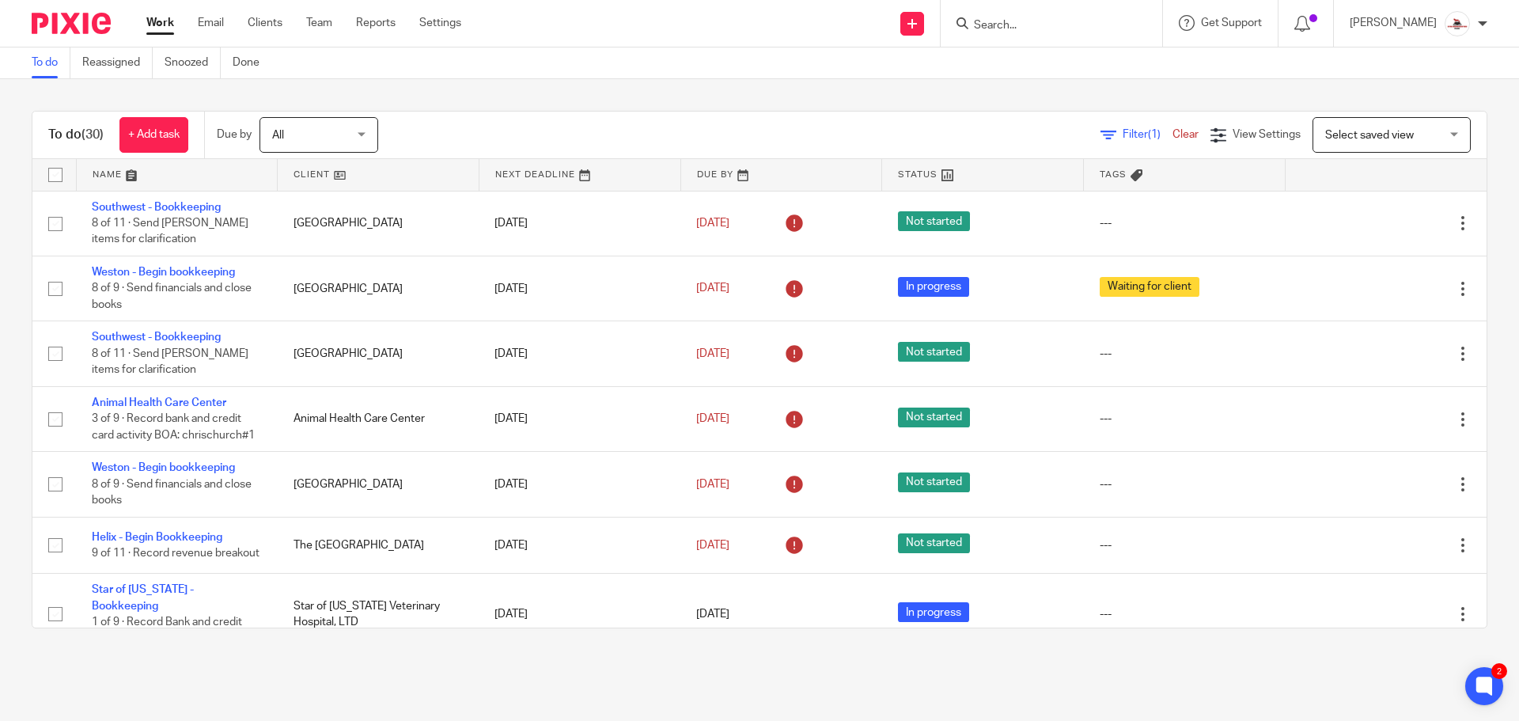
click at [299, 172] on link at bounding box center [378, 175] width 201 height 32
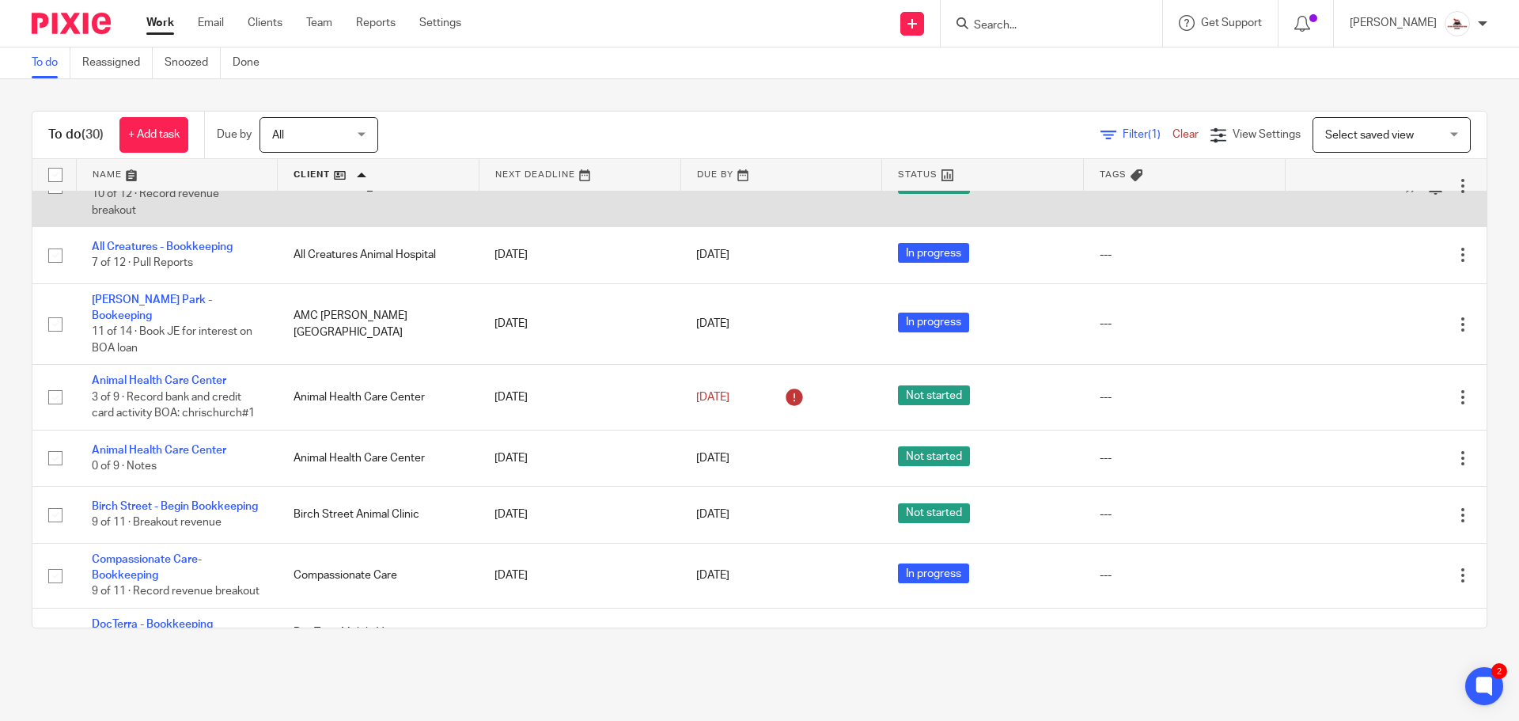
scroll to position [316, 0]
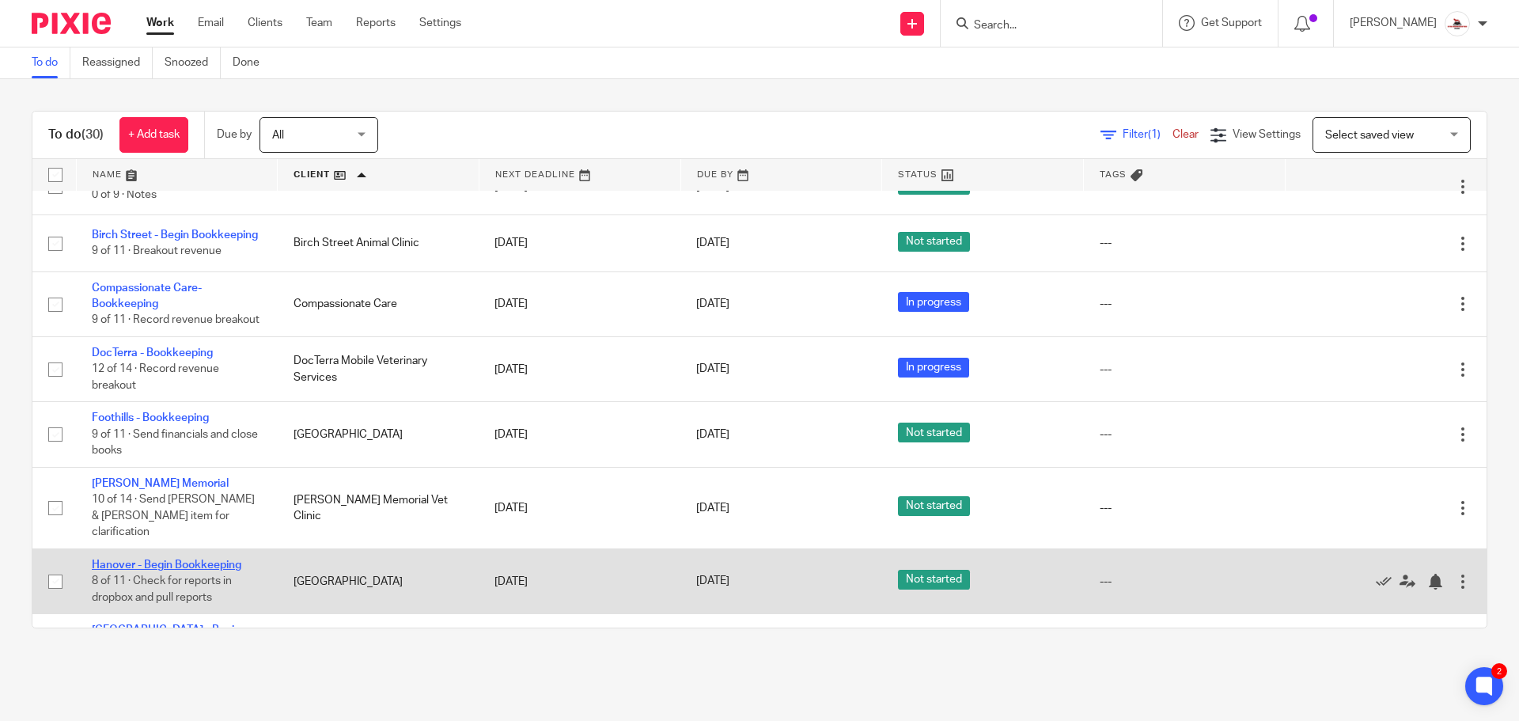
click at [197, 559] on link "Hanover - Begin Bookkeeping" at bounding box center [166, 564] width 149 height 11
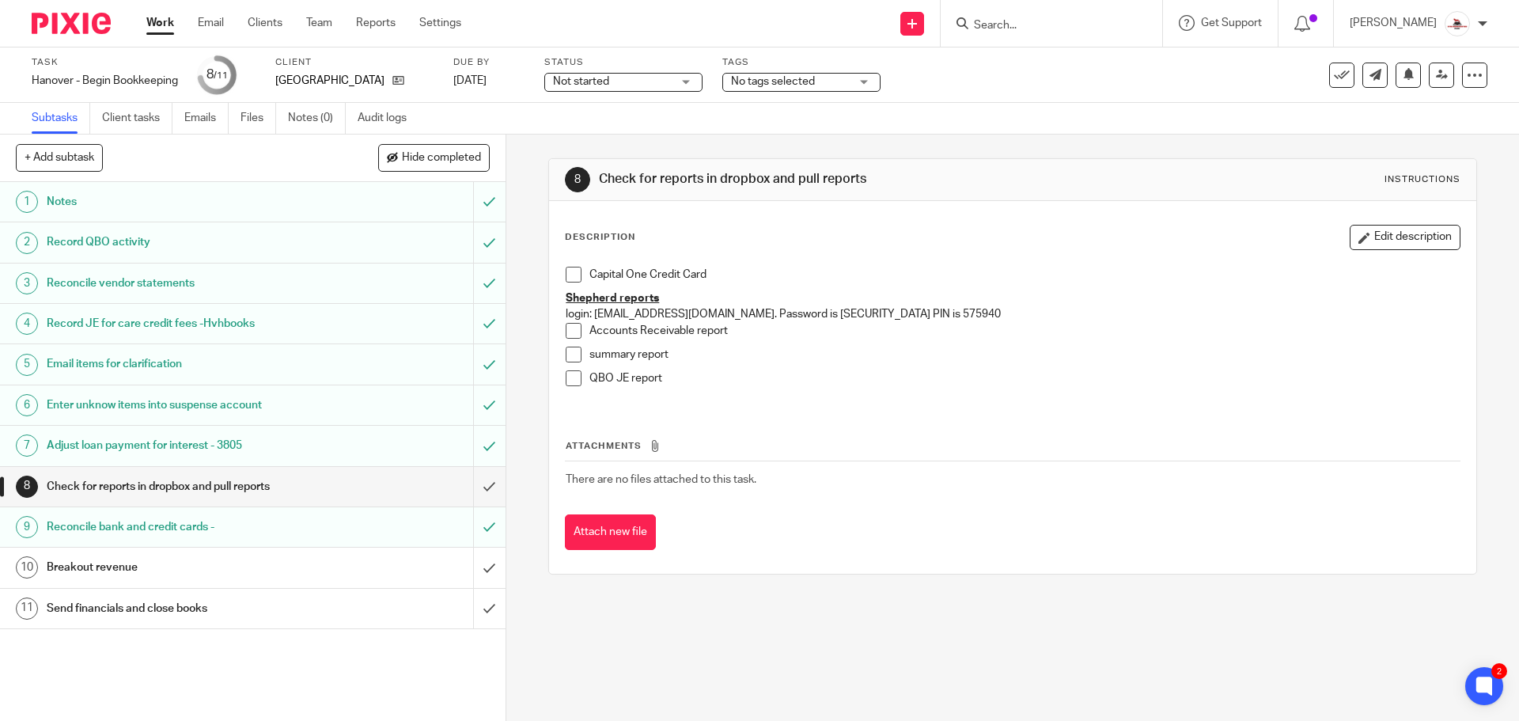
click at [156, 25] on link "Work" at bounding box center [160, 23] width 28 height 16
